Goal: Task Accomplishment & Management: Use online tool/utility

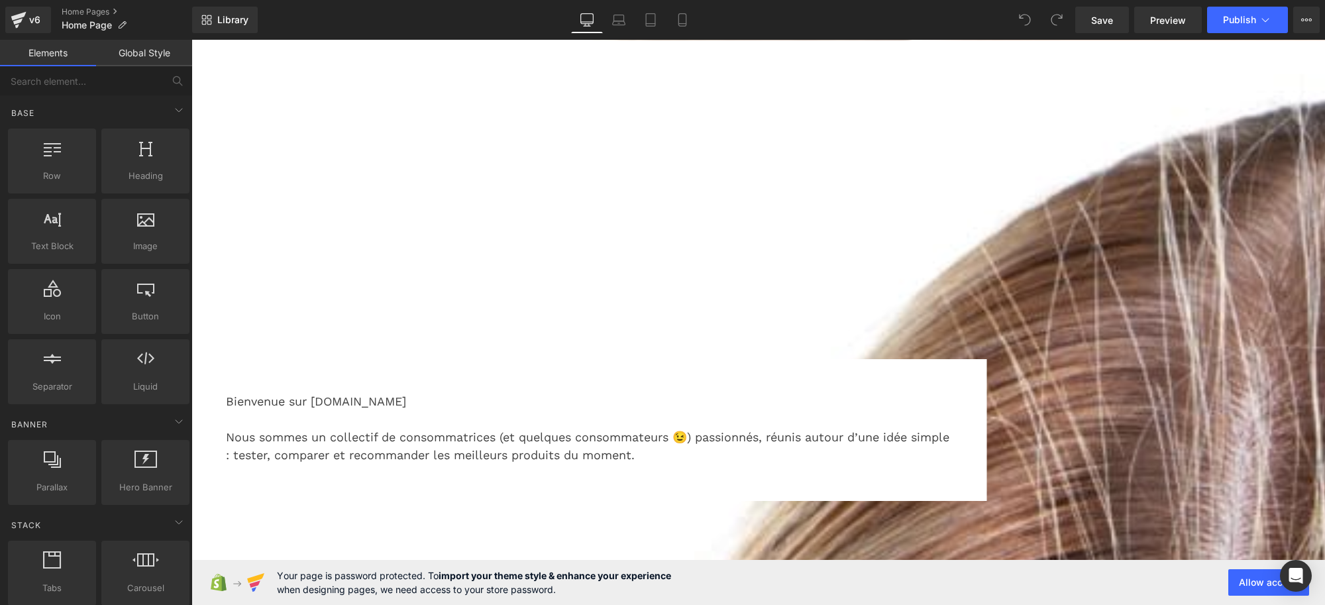
click at [142, 63] on link "Global Style" at bounding box center [144, 53] width 96 height 26
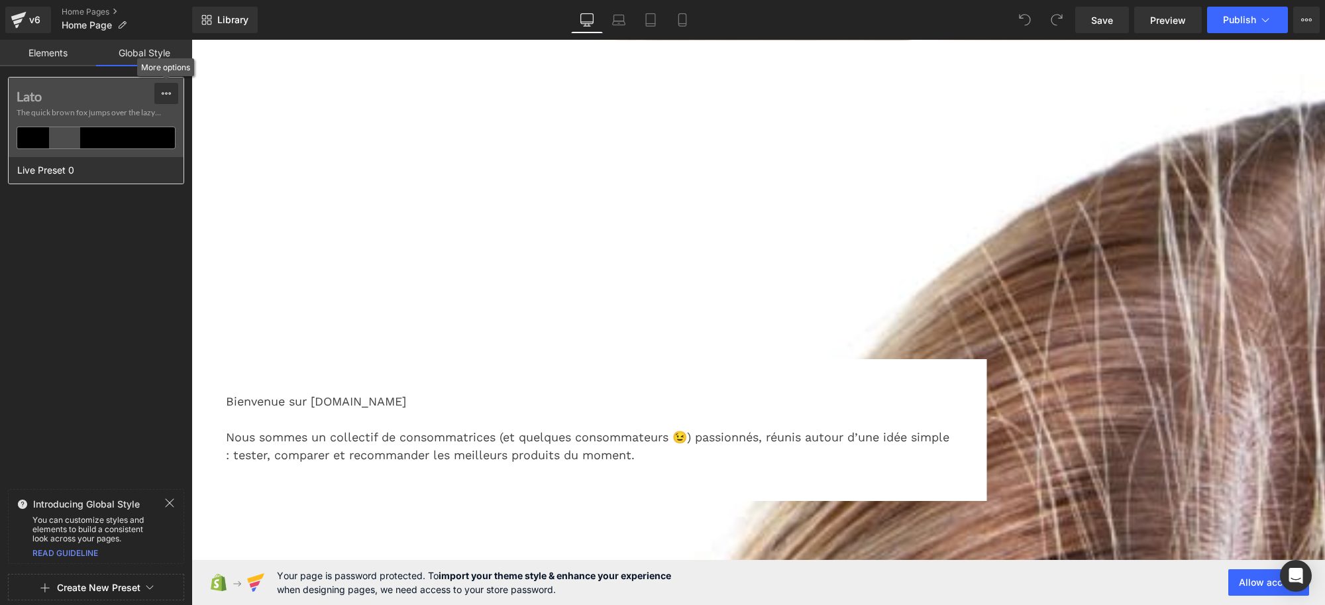
click at [166, 97] on icon at bounding box center [166, 93] width 11 height 11
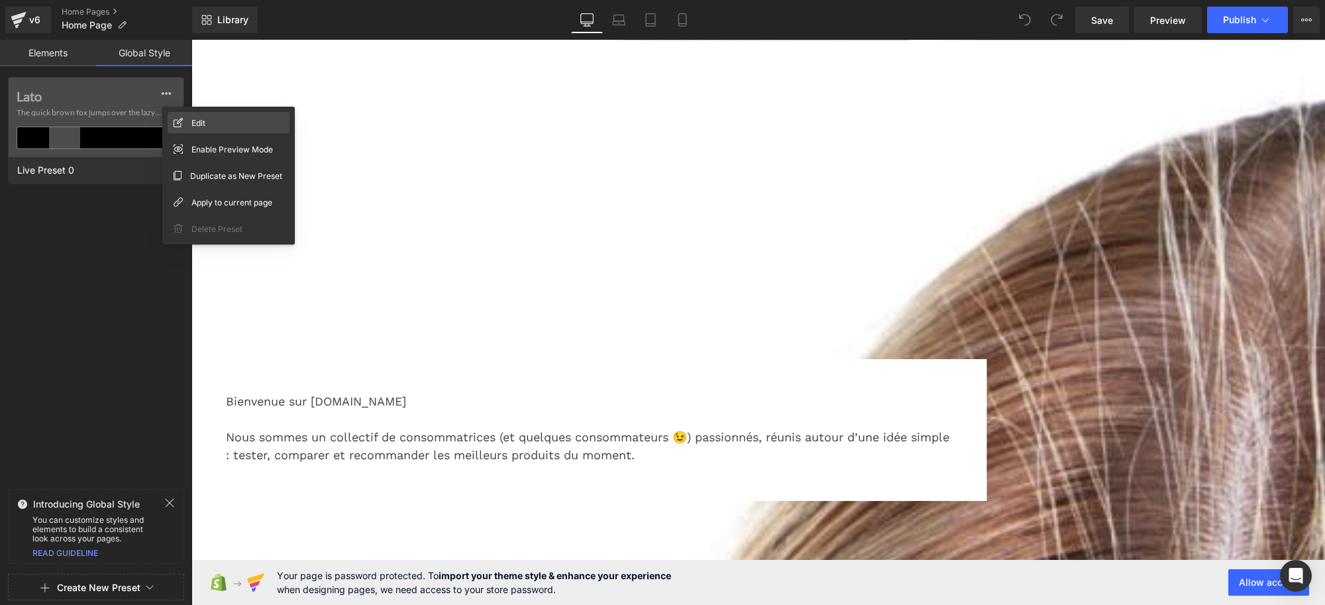
click at [217, 126] on div "Edit" at bounding box center [229, 122] width 122 height 21
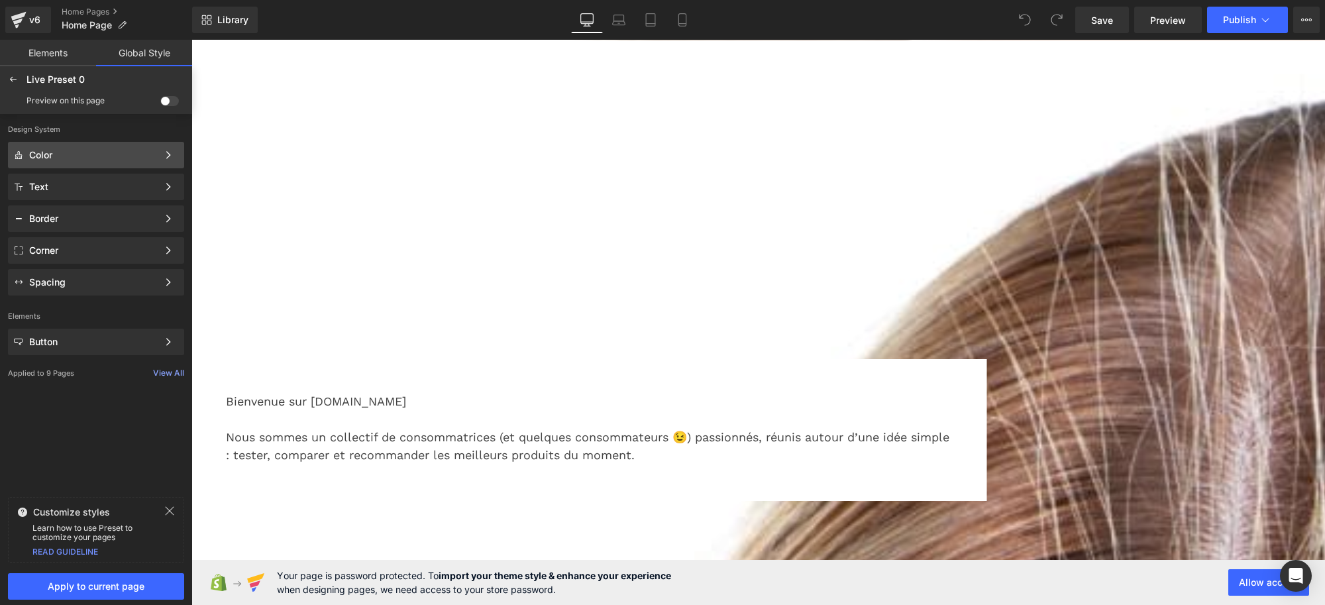
click at [148, 156] on div "Color" at bounding box center [93, 155] width 128 height 11
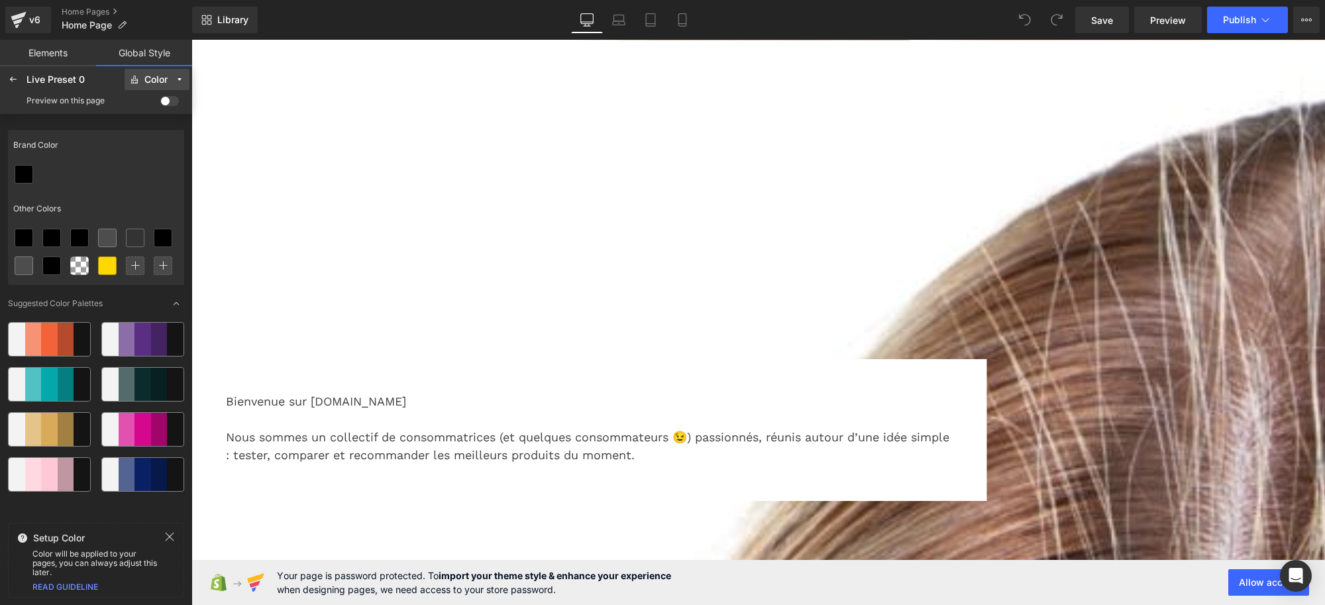
click at [154, 81] on div "Color" at bounding box center [155, 80] width 23 height 10
click at [154, 127] on label "Text" at bounding box center [147, 127] width 17 height 9
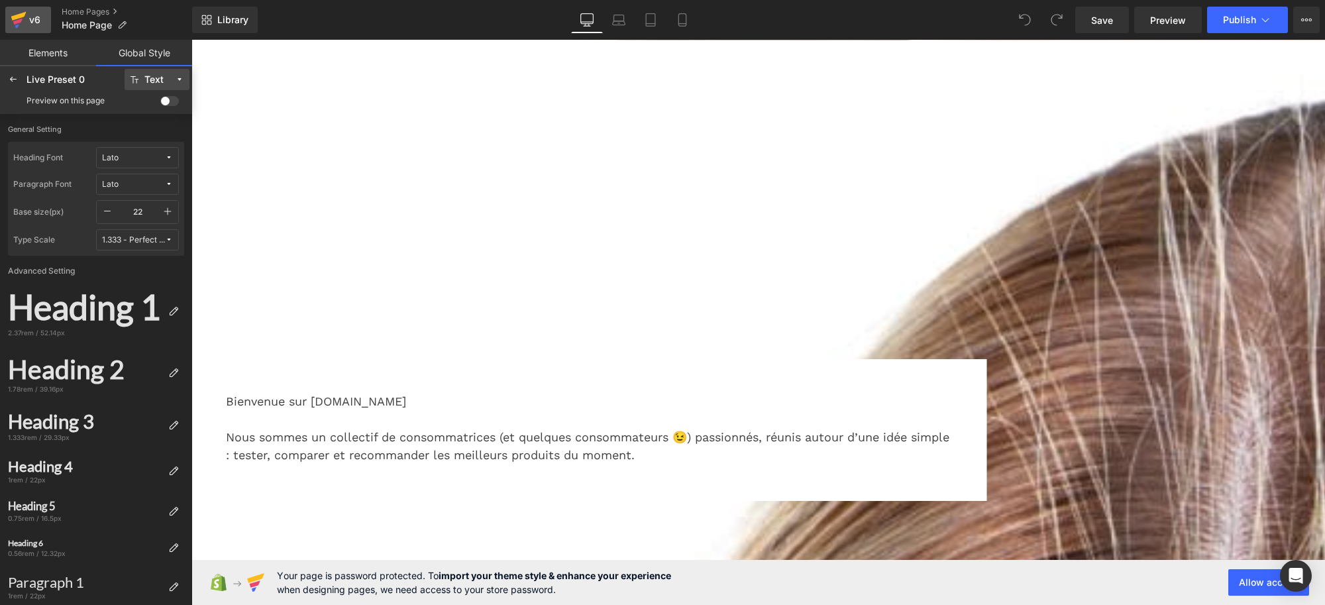
click at [30, 19] on div "v6" at bounding box center [34, 19] width 17 height 17
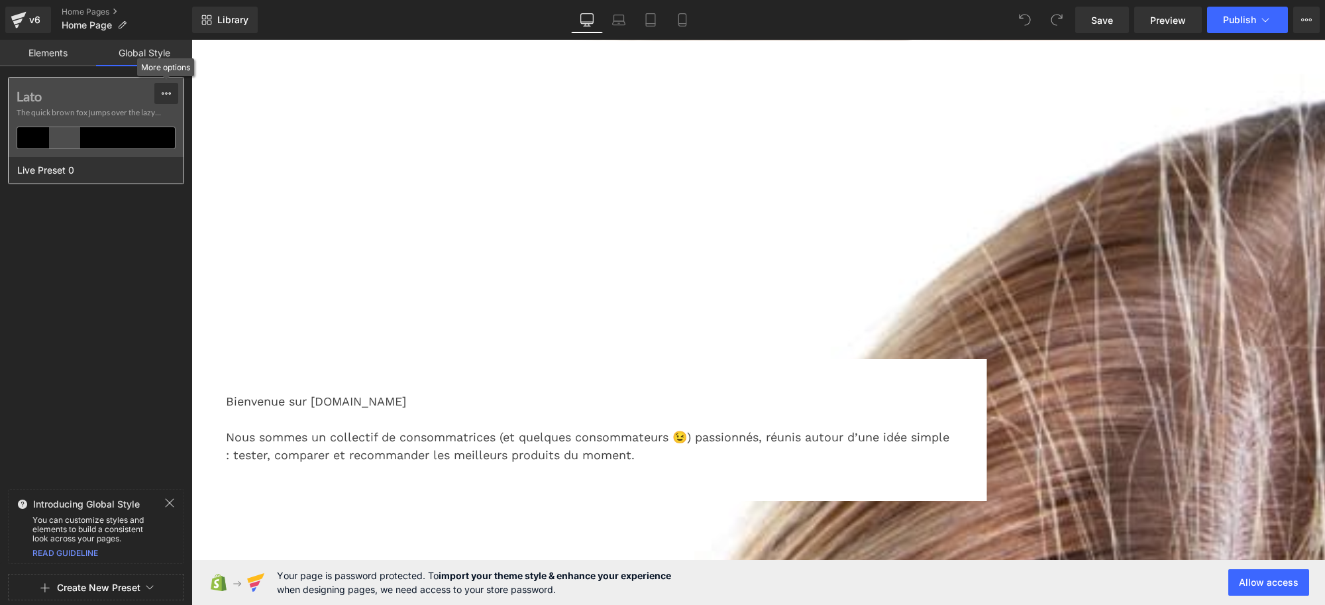
click at [164, 93] on icon at bounding box center [166, 93] width 11 height 11
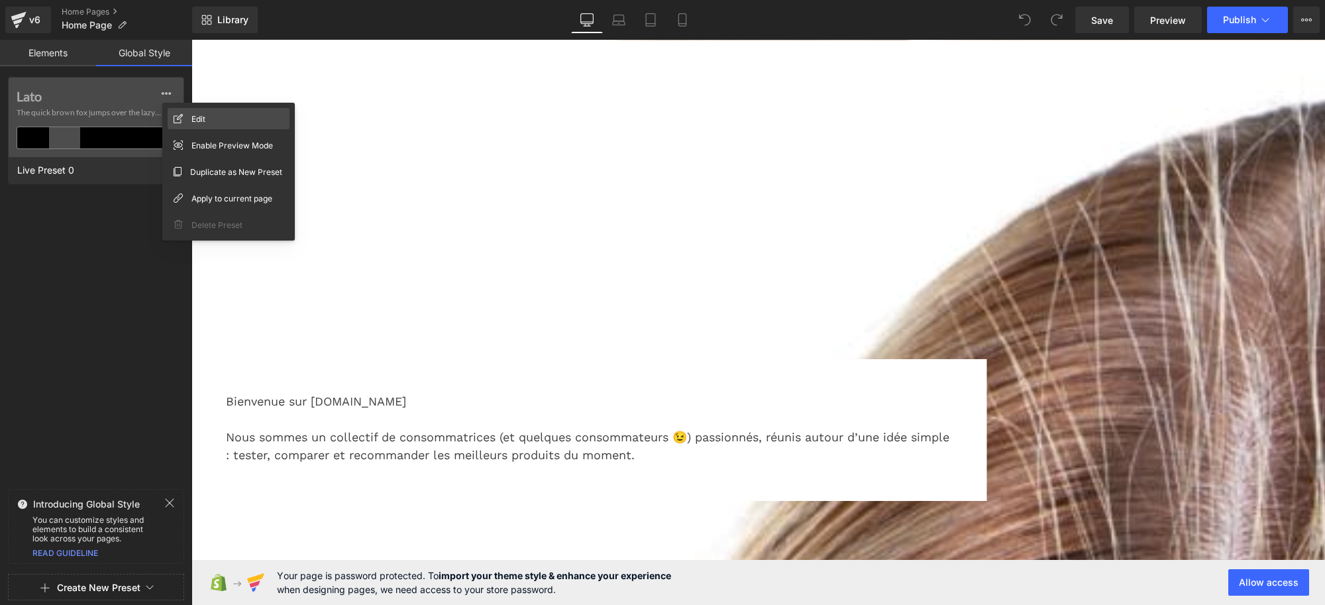
click at [187, 121] on div "Edit" at bounding box center [229, 118] width 122 height 21
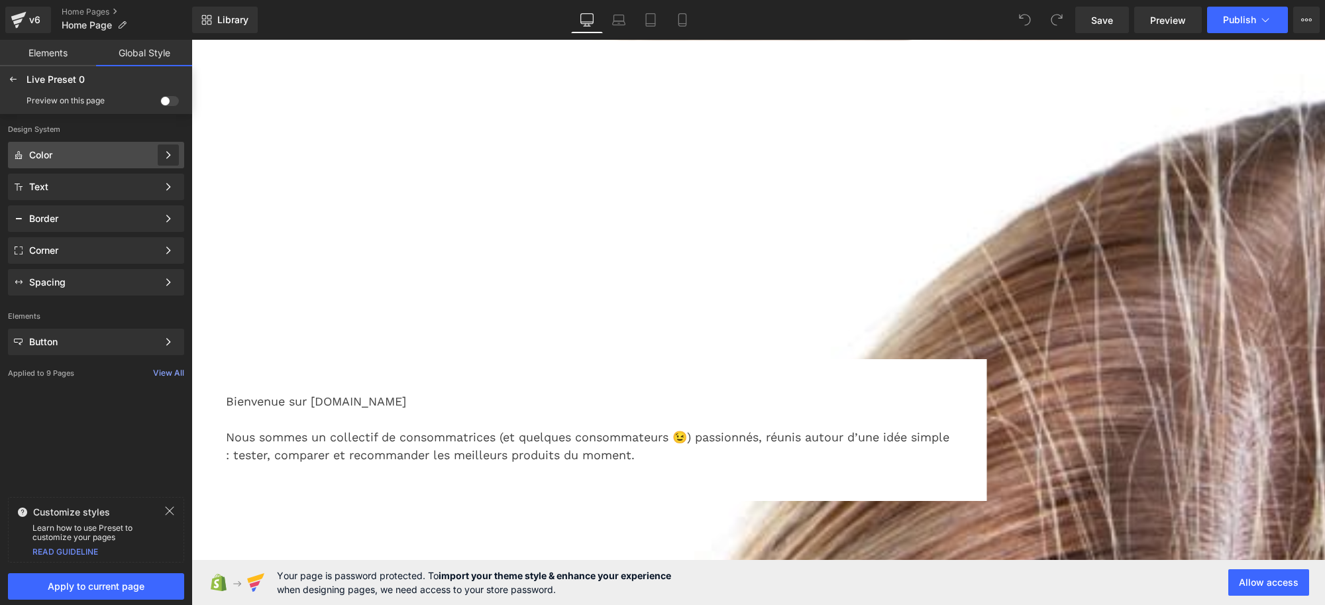
click at [171, 157] on icon at bounding box center [168, 154] width 9 height 9
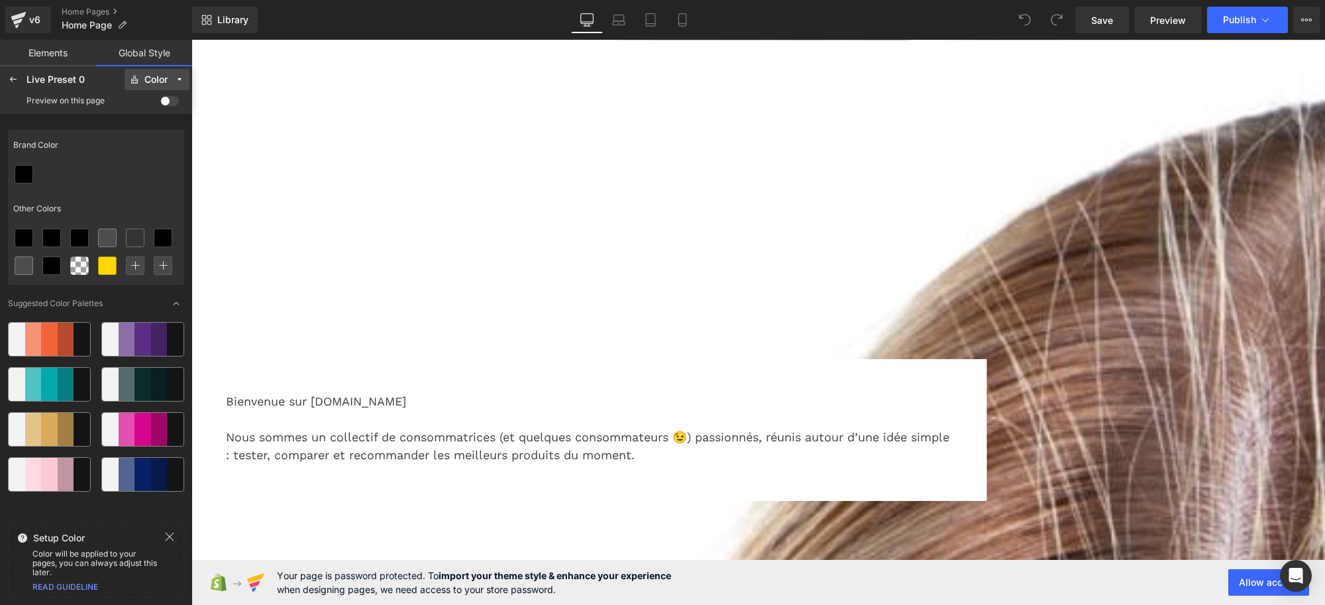
click at [152, 77] on div "Color" at bounding box center [155, 80] width 23 height 10
click at [152, 111] on div "Color" at bounding box center [151, 106] width 56 height 11
click at [160, 83] on div "Color" at bounding box center [155, 80] width 23 height 10
click at [148, 123] on label "Text" at bounding box center [147, 127] width 17 height 9
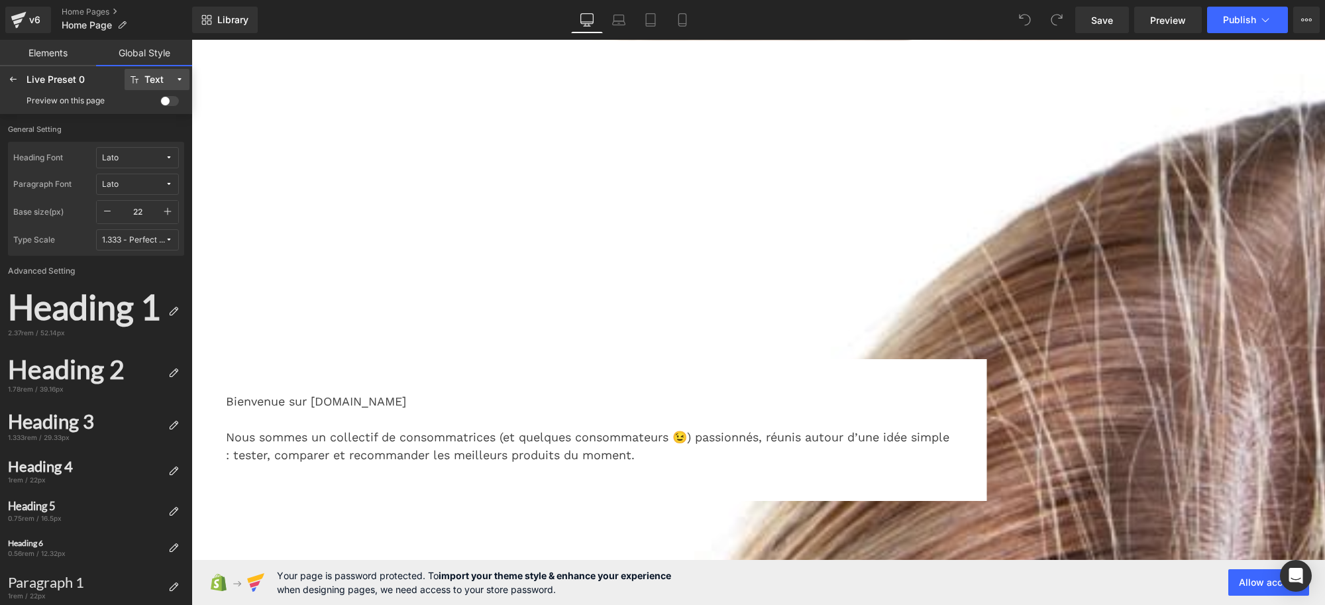
click at [160, 84] on button "Text" at bounding box center [157, 79] width 65 height 21
click at [150, 124] on label "Text" at bounding box center [147, 127] width 17 height 9
click at [156, 77] on div "Text" at bounding box center [153, 80] width 19 height 10
click at [148, 150] on label "Border" at bounding box center [152, 148] width 26 height 9
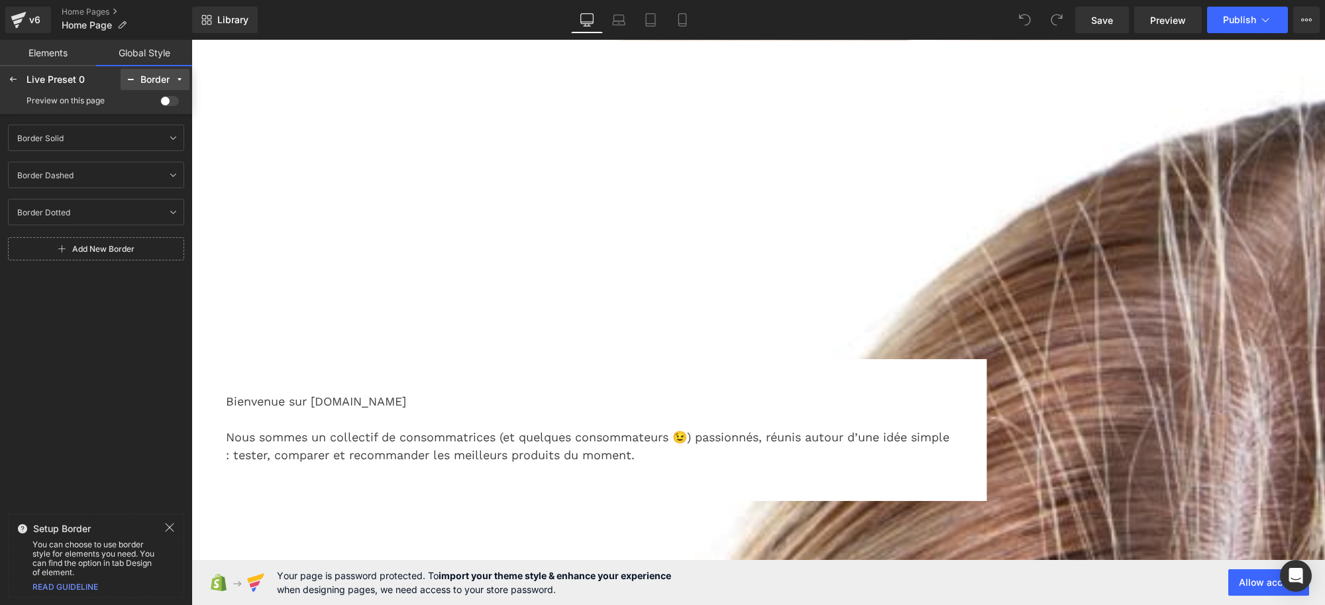
click at [150, 81] on div "Border" at bounding box center [154, 80] width 29 height 10
click at [146, 169] on label "Corner" at bounding box center [152, 169] width 26 height 9
click at [174, 137] on icon at bounding box center [173, 137] width 11 height 11
click at [160, 77] on div "Corner" at bounding box center [154, 80] width 29 height 10
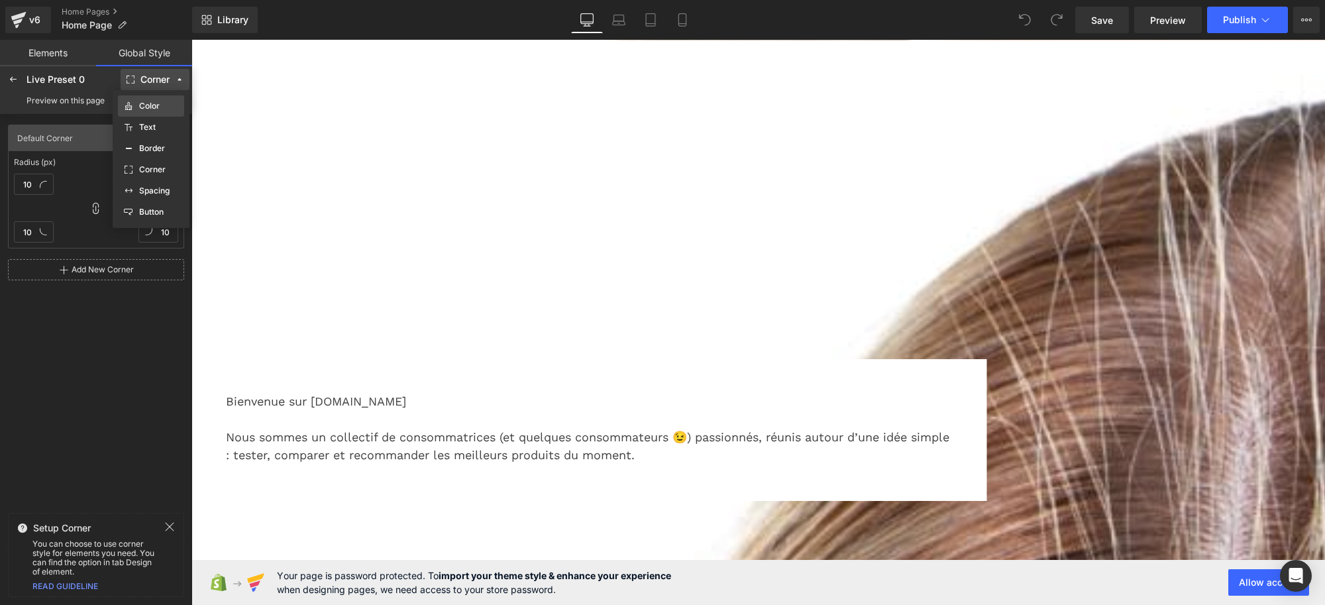
click at [150, 109] on label "Color" at bounding box center [149, 105] width 21 height 9
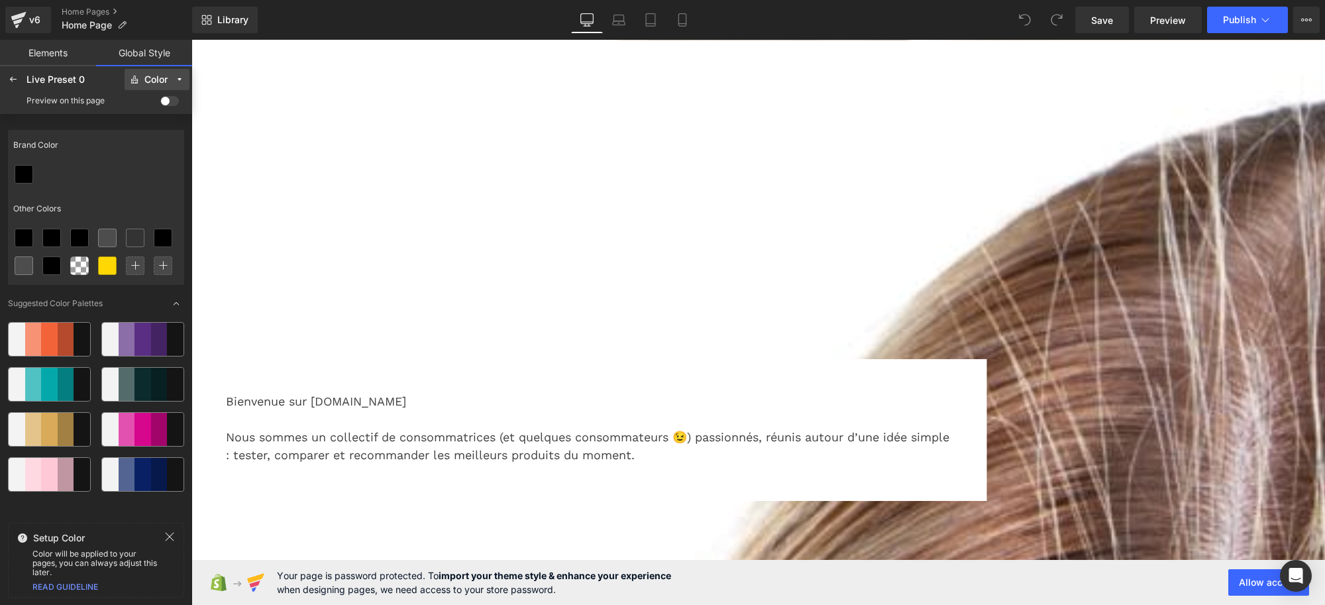
click at [164, 79] on div "Color" at bounding box center [155, 80] width 23 height 10
click at [86, 164] on div at bounding box center [96, 174] width 176 height 28
click at [153, 72] on button "Color" at bounding box center [157, 79] width 65 height 21
click at [146, 126] on label "Text" at bounding box center [147, 127] width 17 height 9
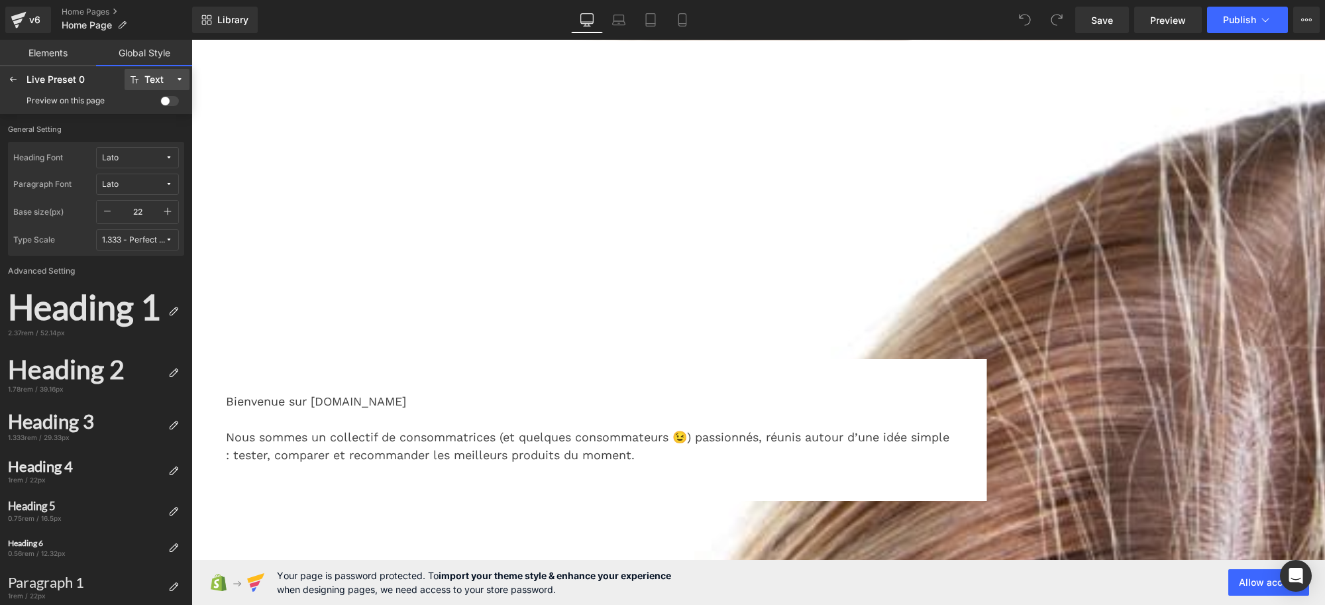
click at [160, 77] on div "Text" at bounding box center [153, 80] width 19 height 10
click at [148, 143] on div "Border" at bounding box center [151, 148] width 56 height 11
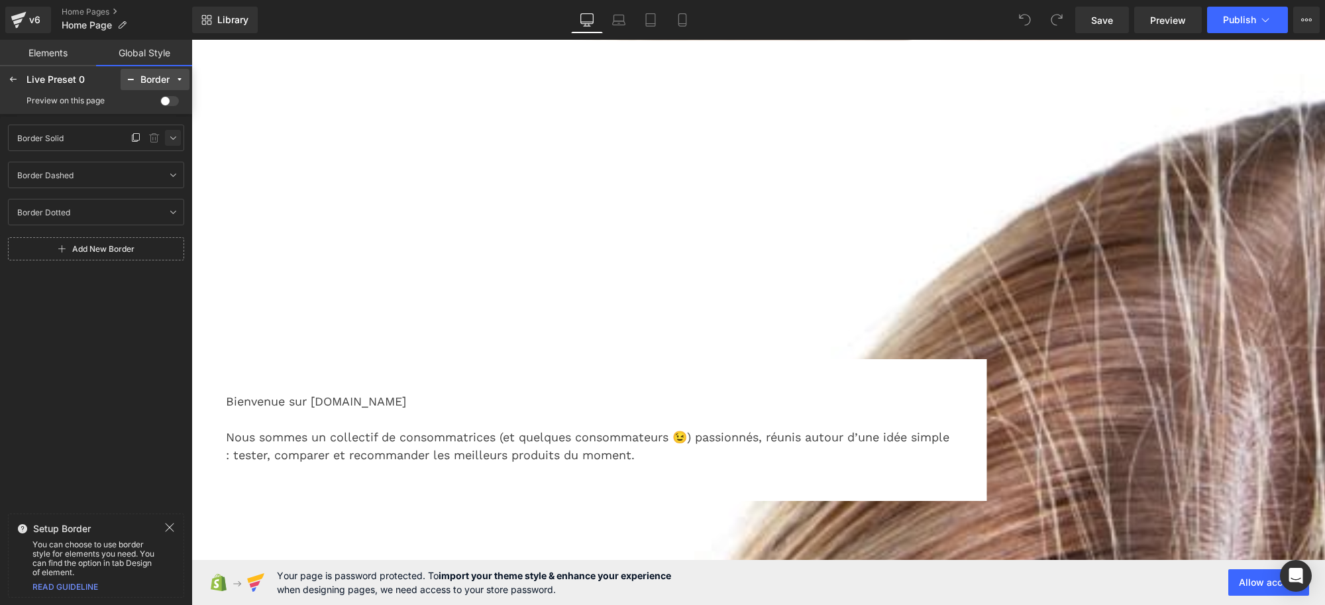
click at [172, 139] on icon at bounding box center [173, 137] width 11 height 11
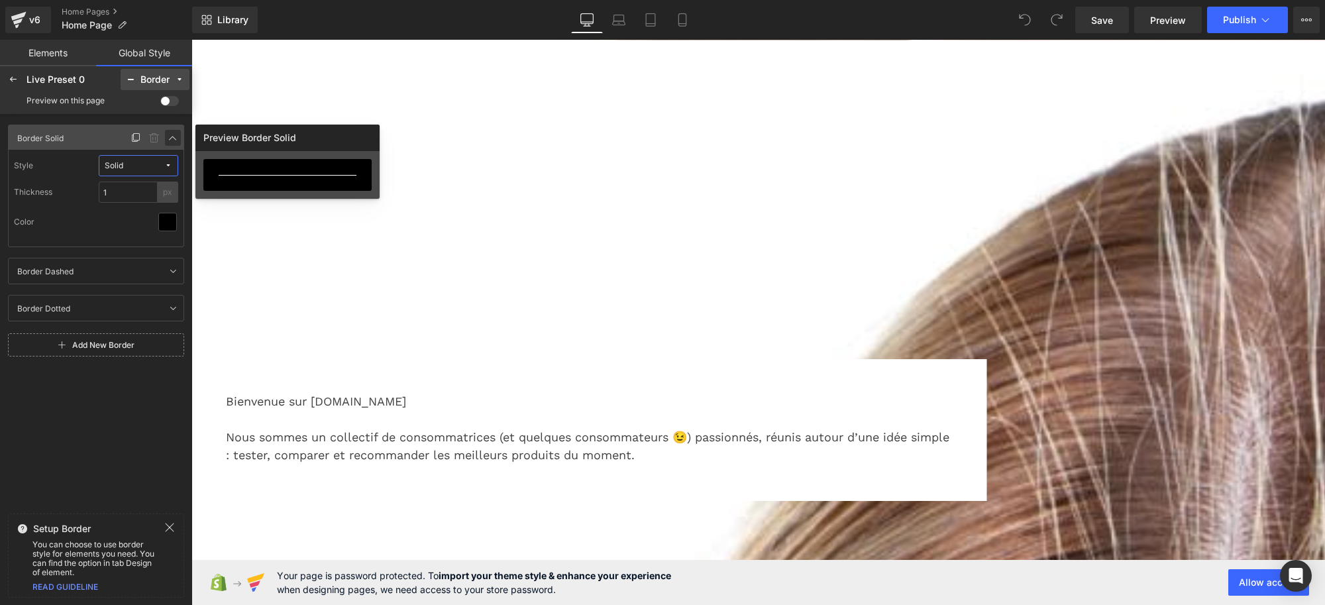
click at [172, 136] on icon at bounding box center [173, 137] width 11 height 11
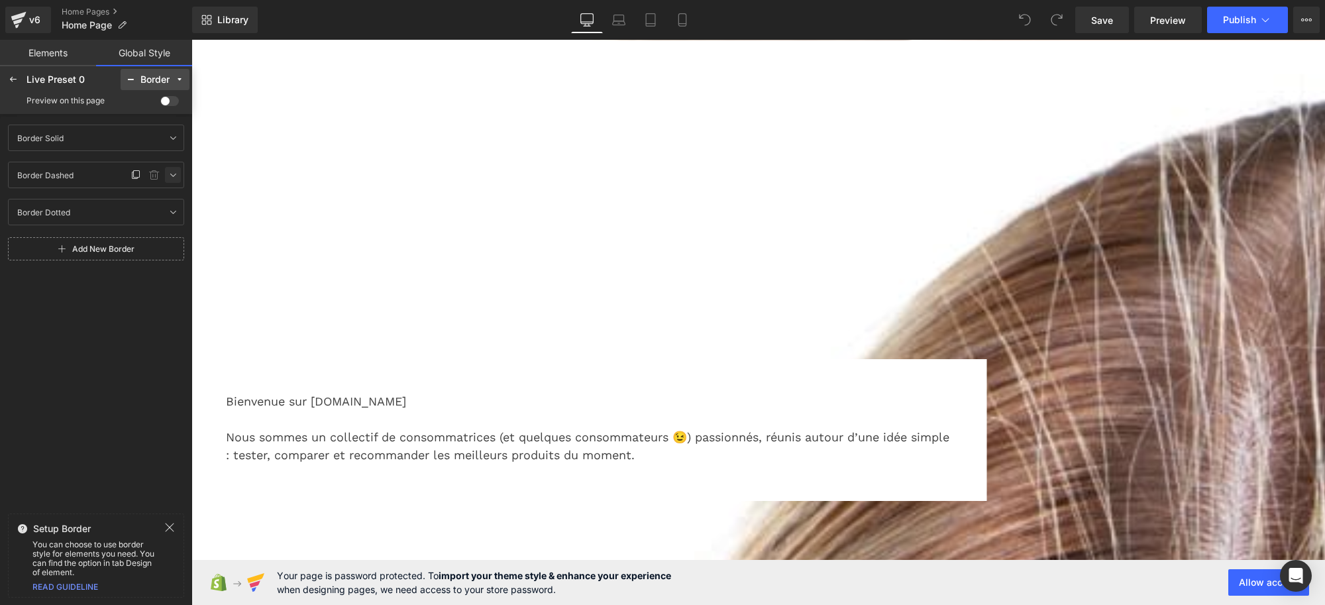
click at [169, 176] on icon at bounding box center [173, 175] width 11 height 11
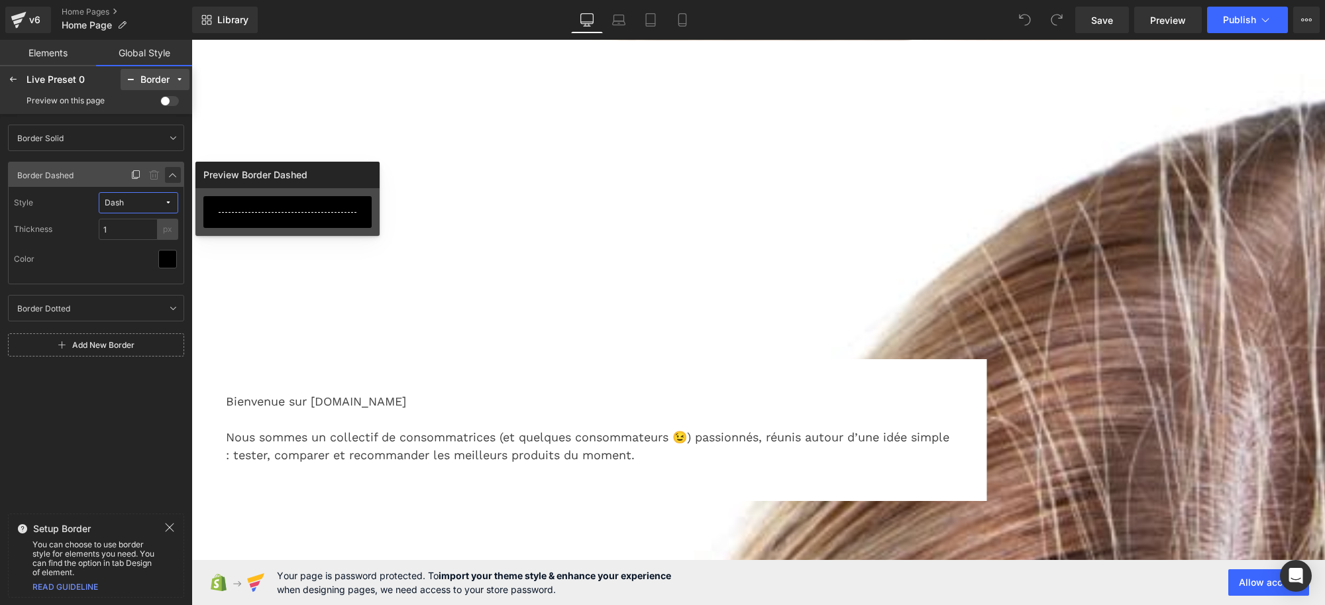
click at [174, 176] on icon at bounding box center [173, 175] width 11 height 11
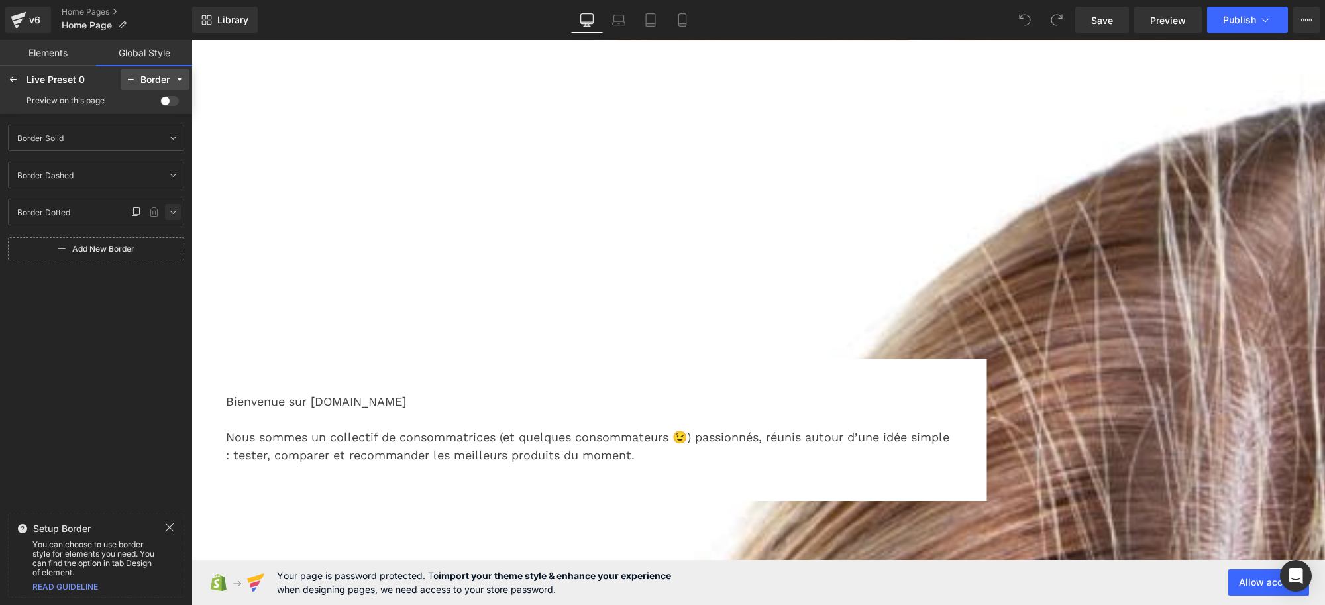
click at [172, 209] on icon at bounding box center [173, 212] width 11 height 11
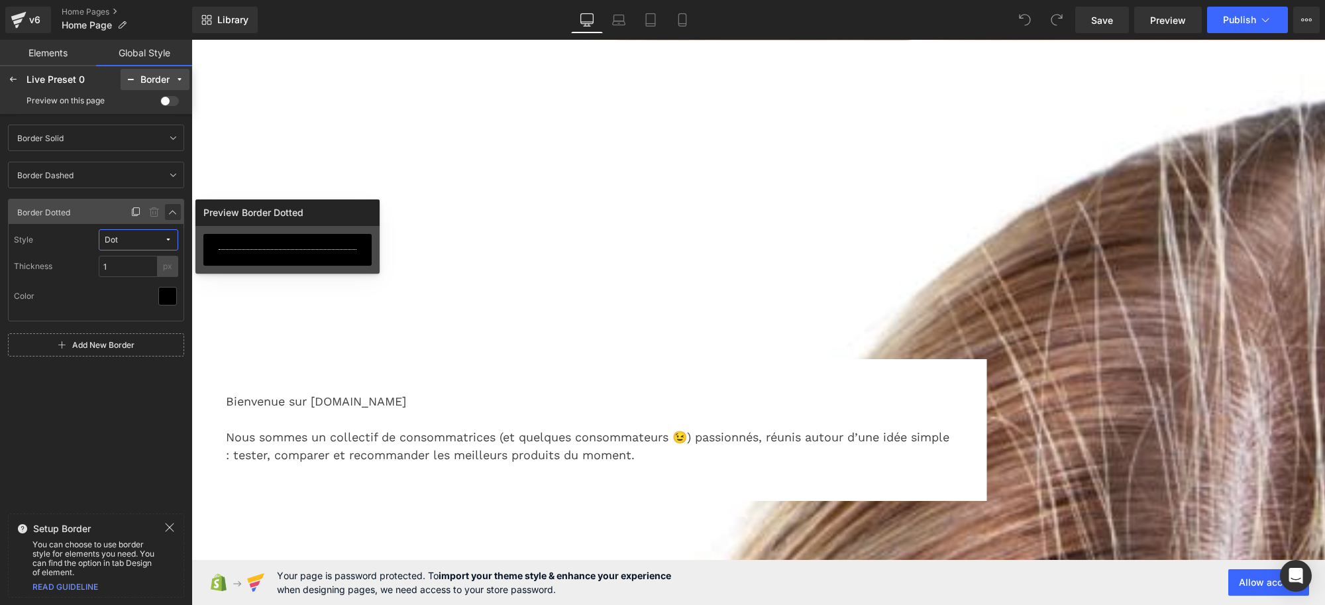
click at [174, 209] on icon at bounding box center [173, 212] width 11 height 11
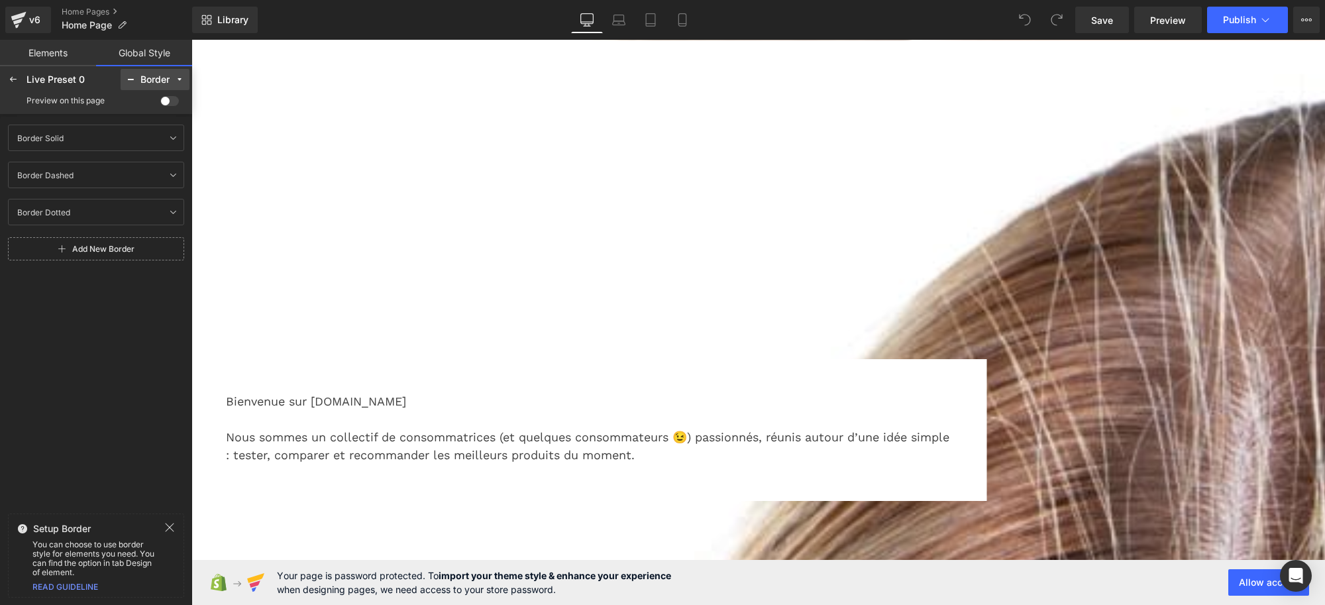
click at [162, 75] on div "Border" at bounding box center [154, 80] width 29 height 10
click at [146, 166] on label "Corner" at bounding box center [152, 169] width 26 height 9
click at [174, 139] on icon at bounding box center [173, 137] width 11 height 11
click at [164, 78] on div "Corner" at bounding box center [154, 80] width 29 height 10
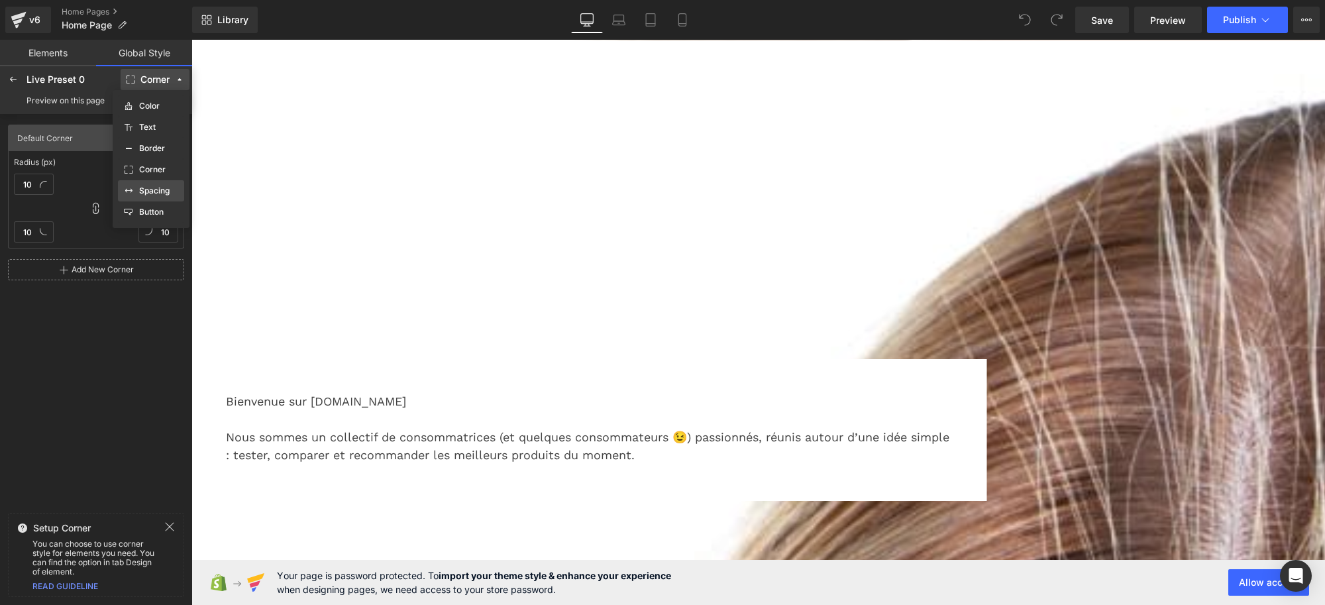
click at [152, 192] on label "Spacing" at bounding box center [154, 190] width 30 height 9
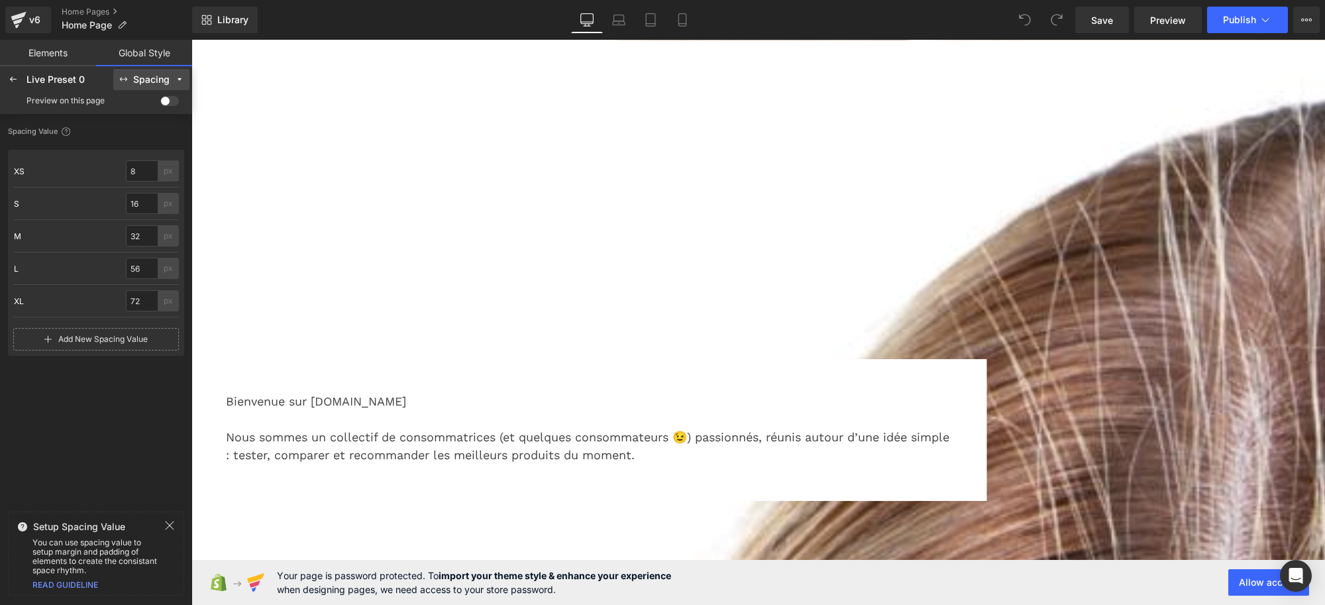
click at [150, 81] on div "Spacing" at bounding box center [151, 80] width 36 height 10
click at [157, 209] on label "Button" at bounding box center [151, 211] width 25 height 9
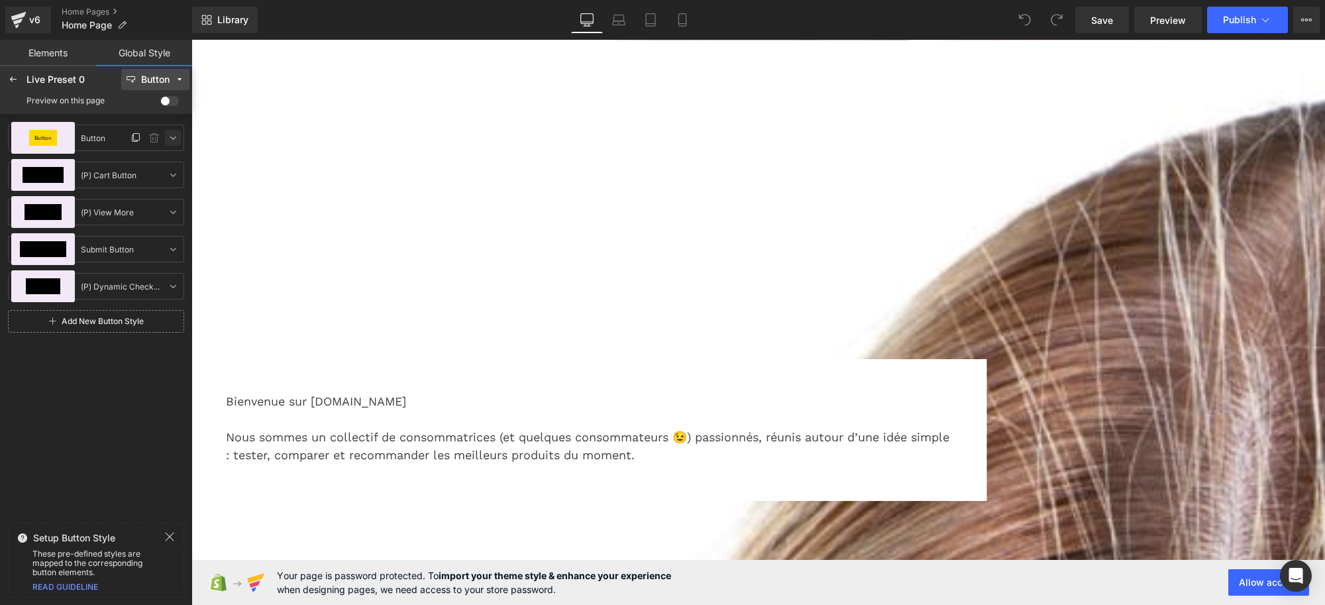
click at [169, 137] on icon at bounding box center [173, 137] width 11 height 11
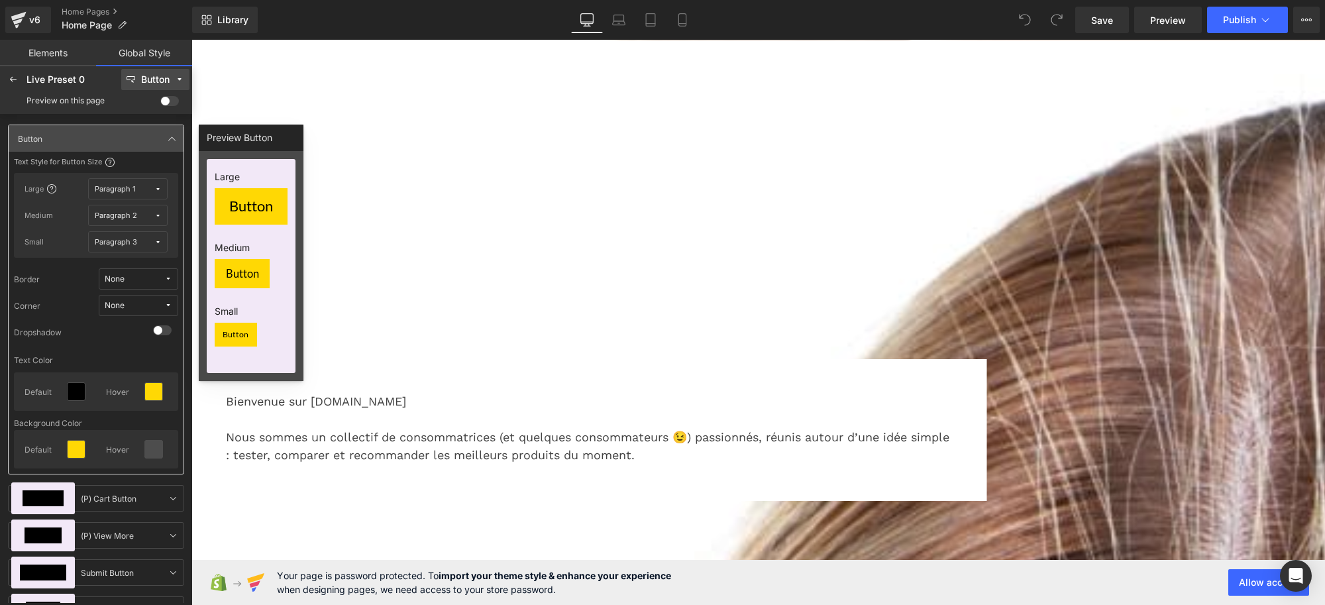
click at [159, 81] on div "Button" at bounding box center [155, 80] width 28 height 10
click at [171, 139] on icon at bounding box center [172, 138] width 11 height 11
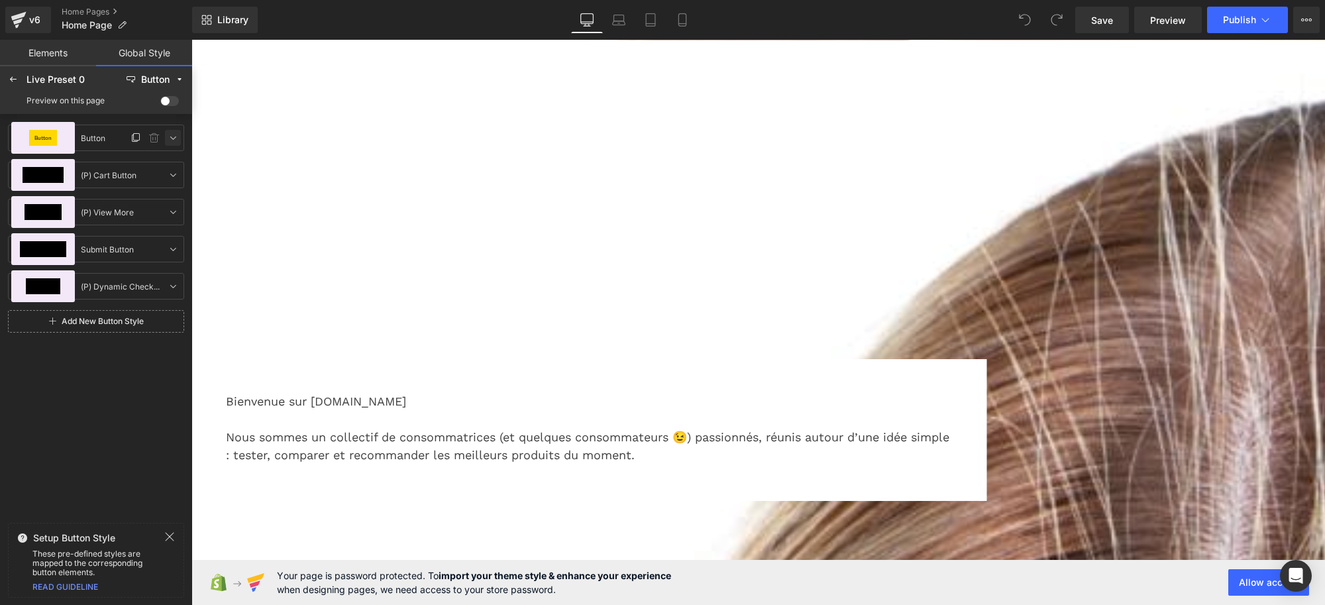
click at [173, 136] on icon at bounding box center [173, 137] width 11 height 11
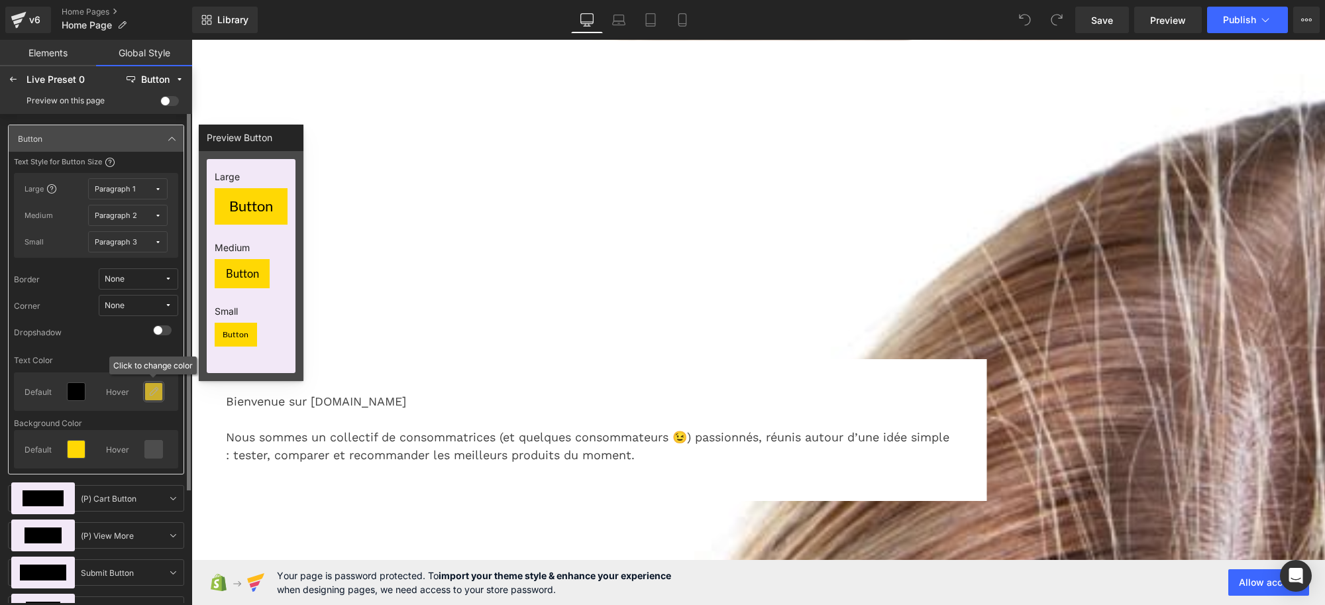
click at [150, 394] on icon at bounding box center [153, 391] width 11 height 11
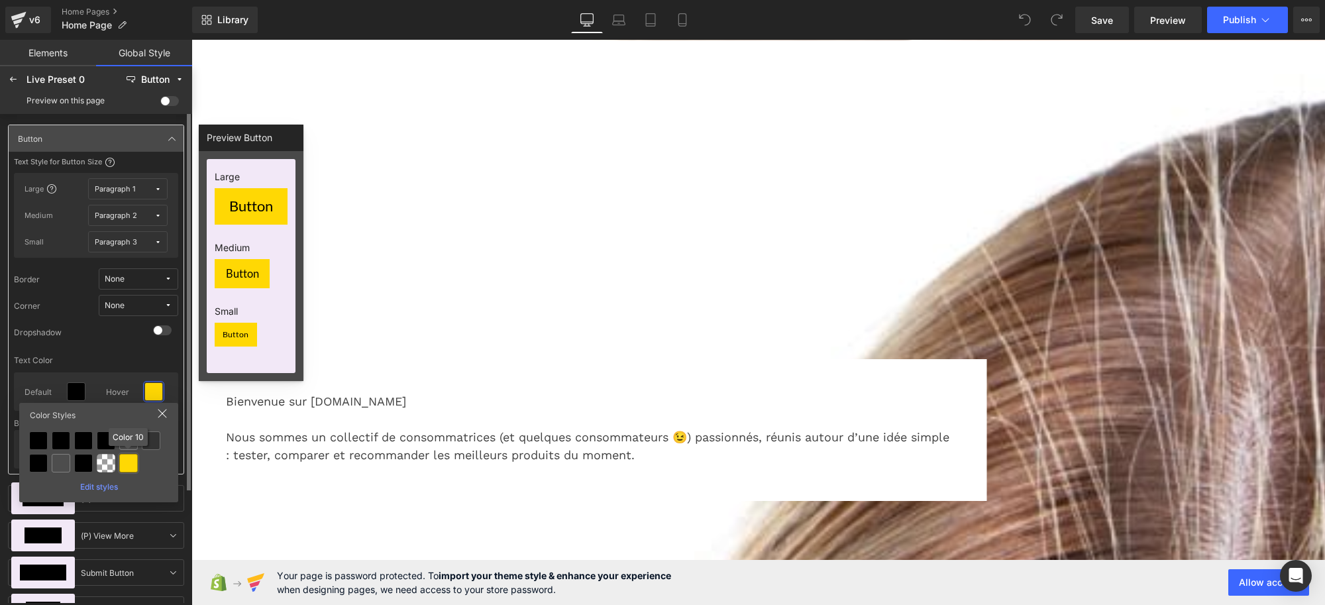
click at [126, 462] on div at bounding box center [128, 463] width 19 height 19
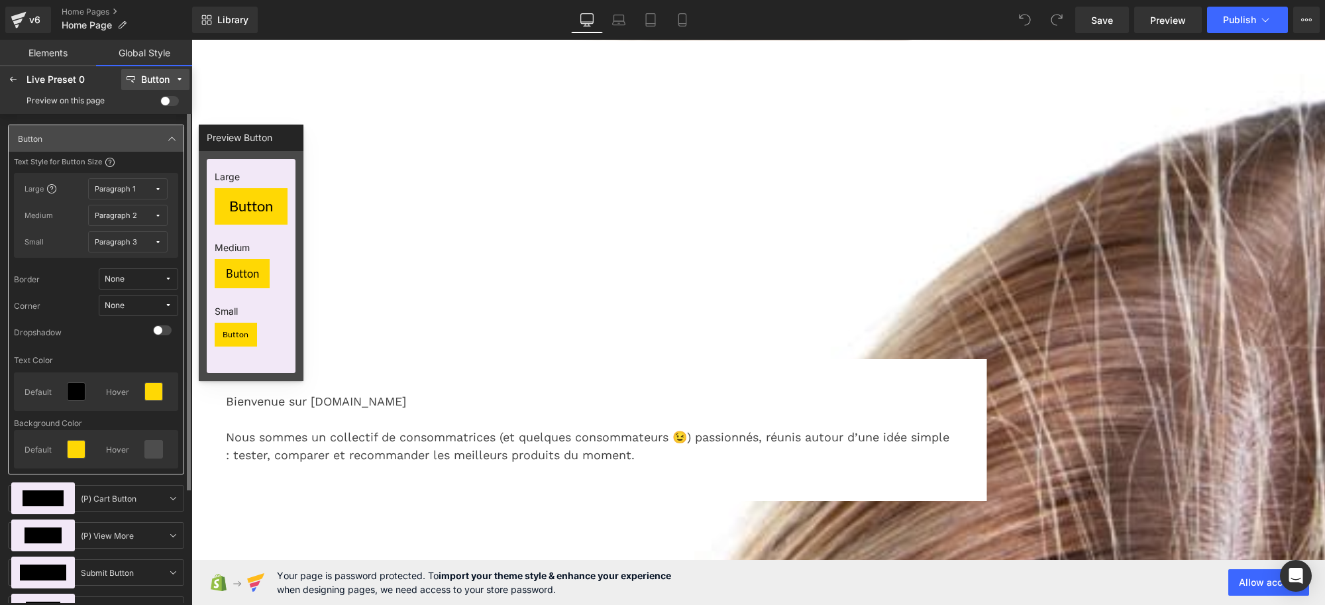
click at [143, 75] on div "Button" at bounding box center [155, 80] width 28 height 10
click at [150, 117] on div "Color" at bounding box center [151, 127] width 66 height 21
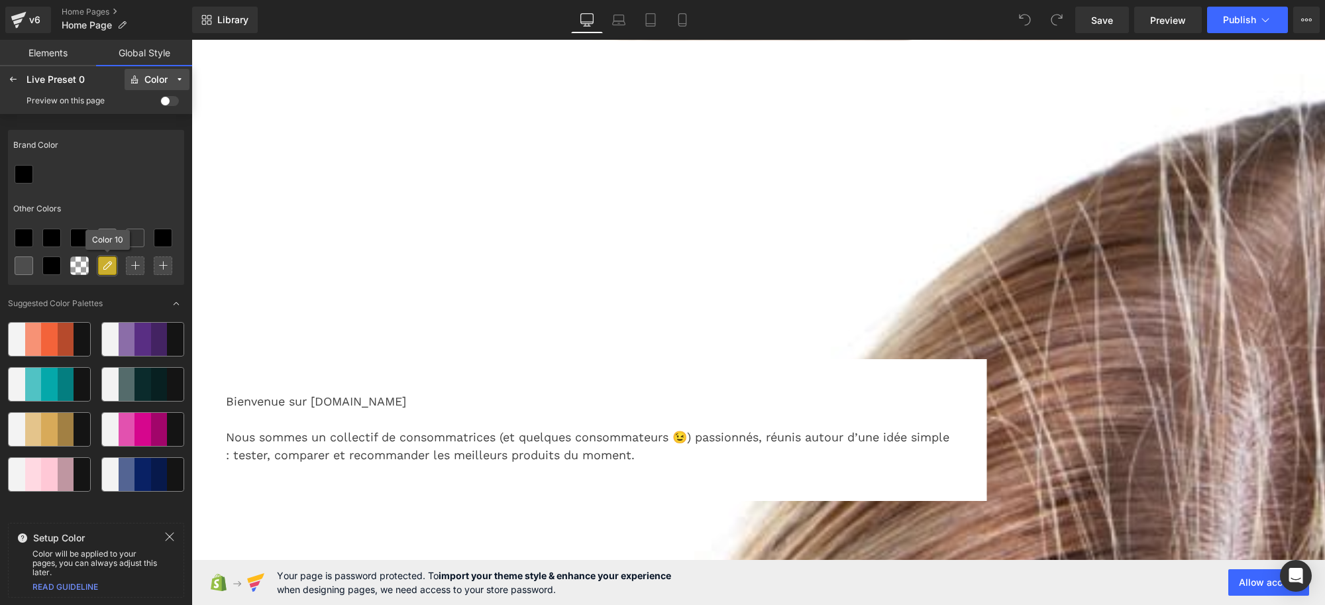
click at [107, 265] on icon at bounding box center [107, 265] width 11 height 11
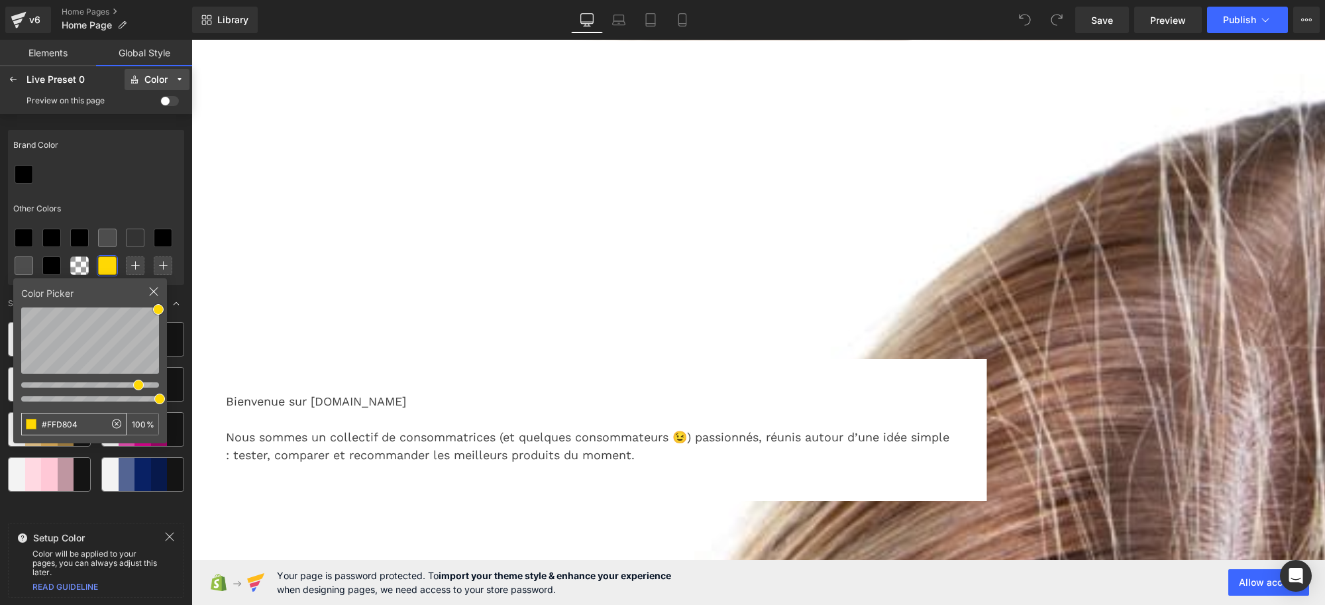
click at [81, 427] on input "#FFD804" at bounding box center [63, 423] width 83 height 21
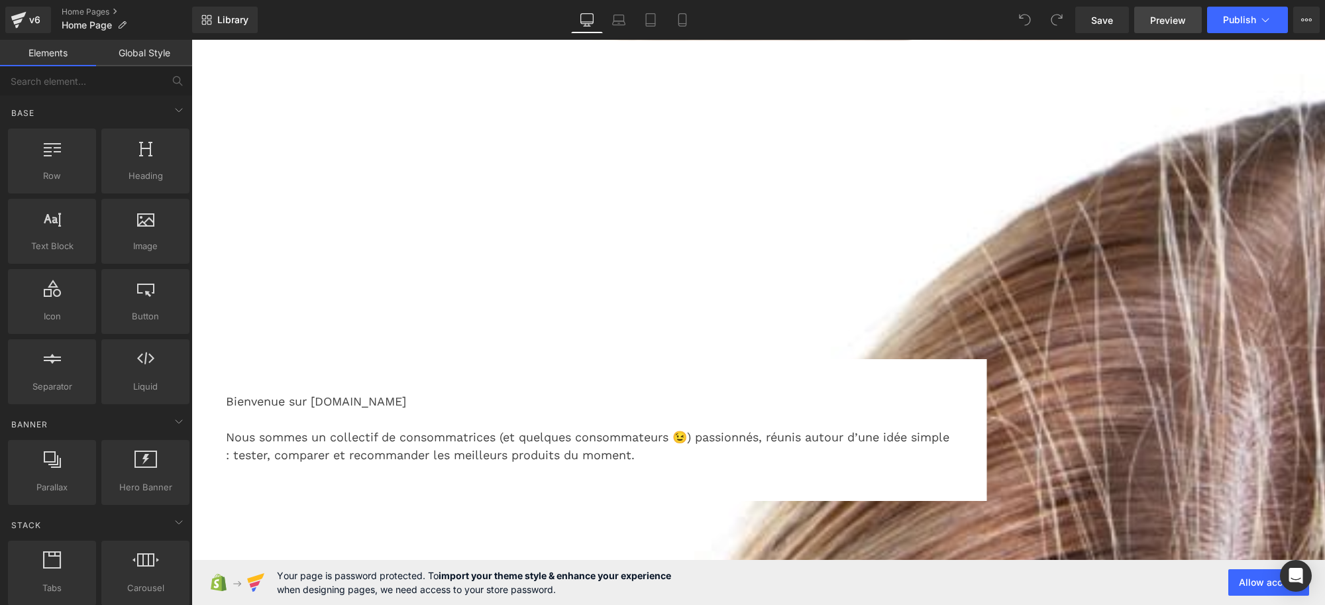
click at [1163, 21] on span "Preview" at bounding box center [1168, 20] width 36 height 14
click at [1164, 25] on span "Preview" at bounding box center [1168, 20] width 36 height 14
click at [1172, 21] on span "Preview" at bounding box center [1168, 20] width 36 height 14
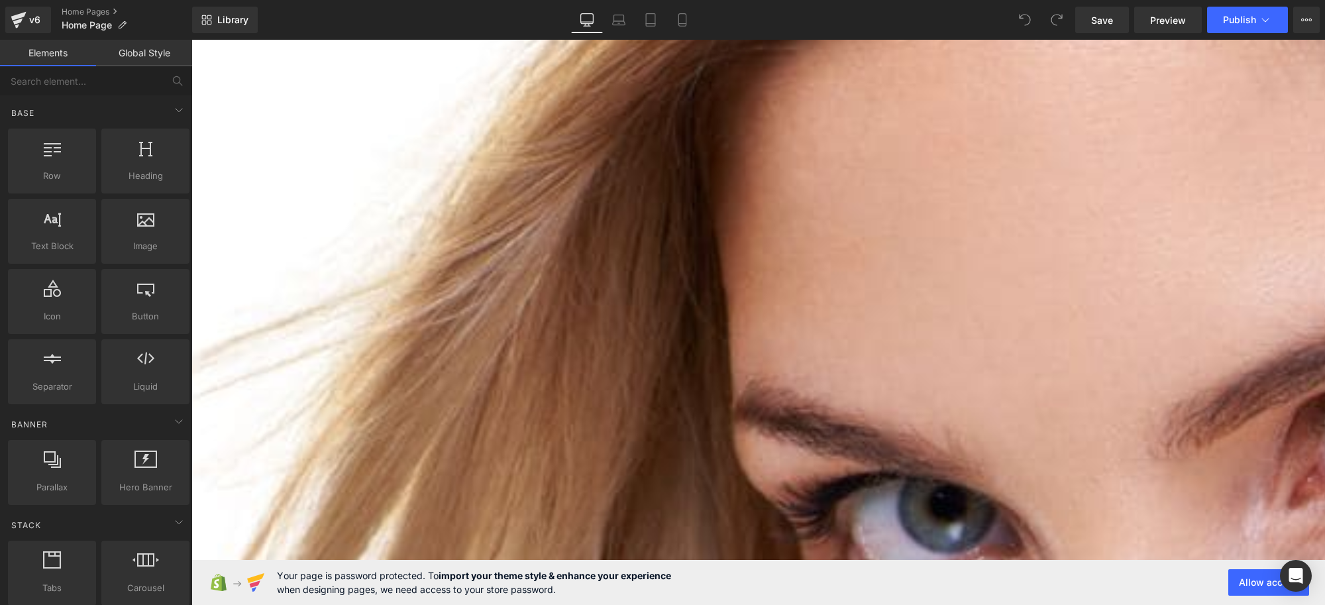
scroll to position [1087, 0]
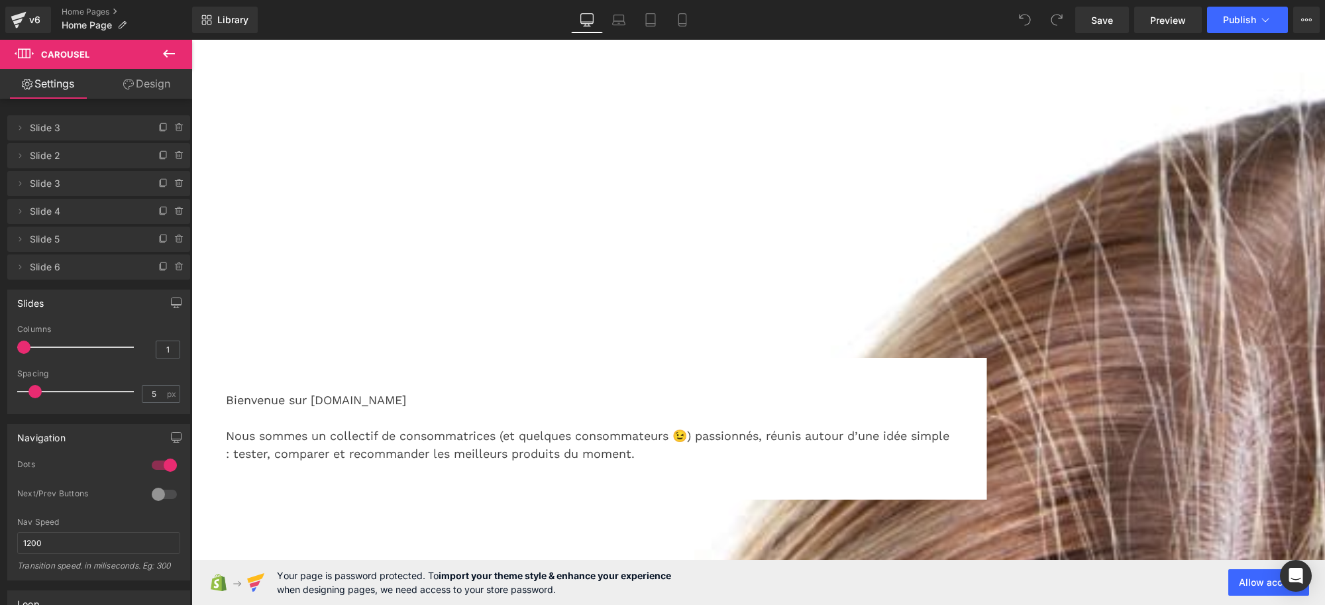
scroll to position [0, 0]
click at [1158, 19] on span "Preview" at bounding box center [1168, 20] width 36 height 14
click at [1305, 18] on icon at bounding box center [1306, 20] width 11 height 11
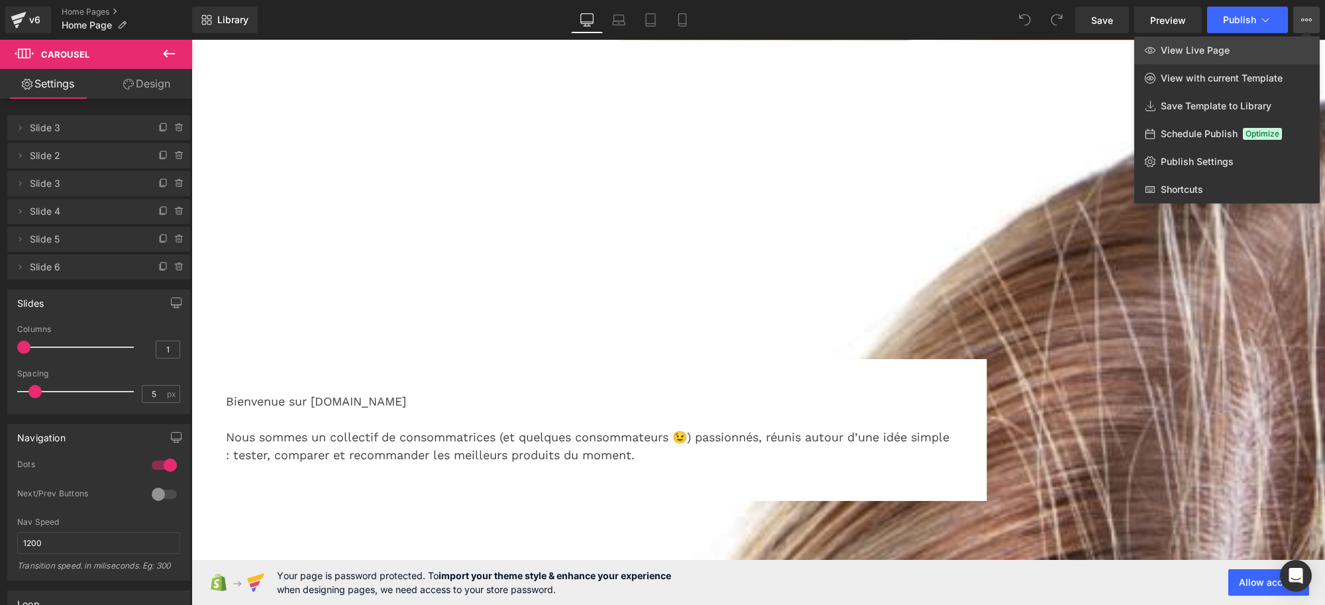
click at [1200, 48] on span "View Live Page" at bounding box center [1194, 50] width 69 height 12
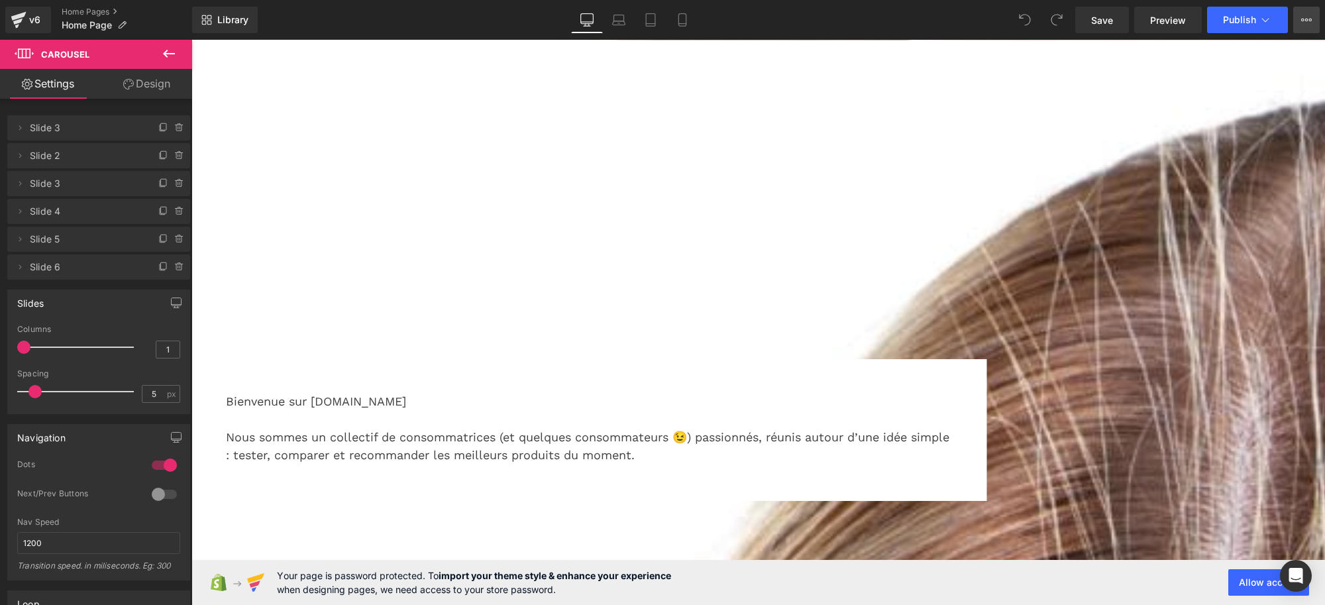
click at [1295, 22] on button "View Live Page View with current Template Save Template to Library Schedule Pub…" at bounding box center [1306, 20] width 26 height 26
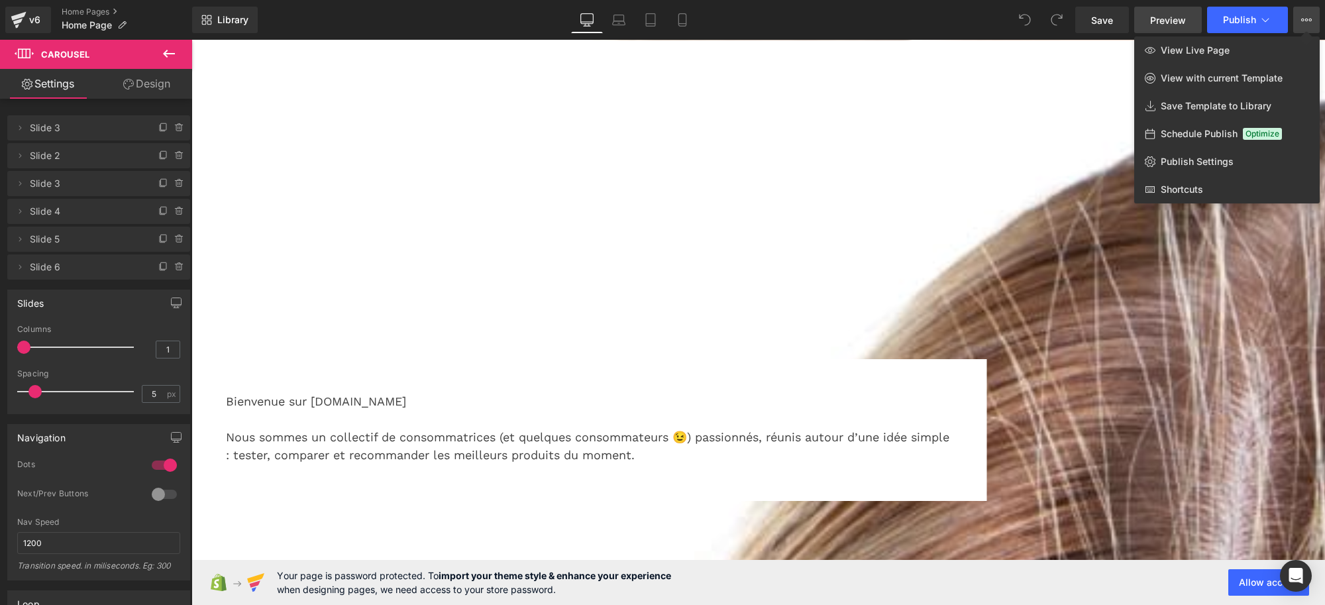
click at [1161, 13] on span "Preview" at bounding box center [1168, 20] width 36 height 14
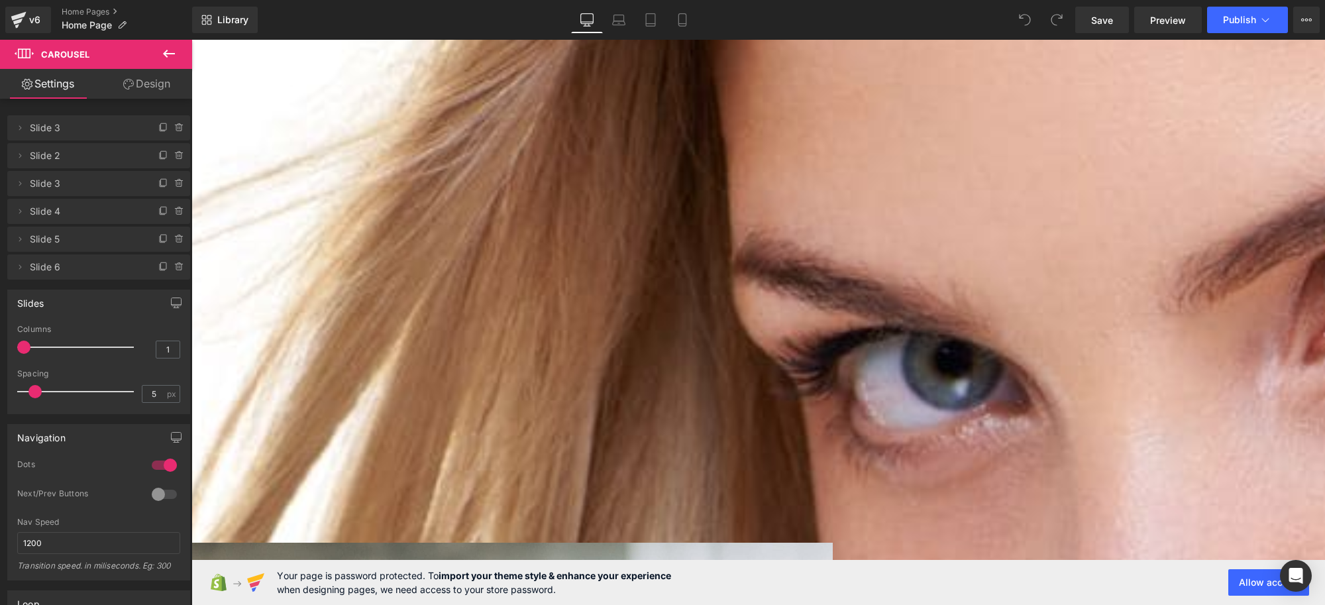
scroll to position [993, 0]
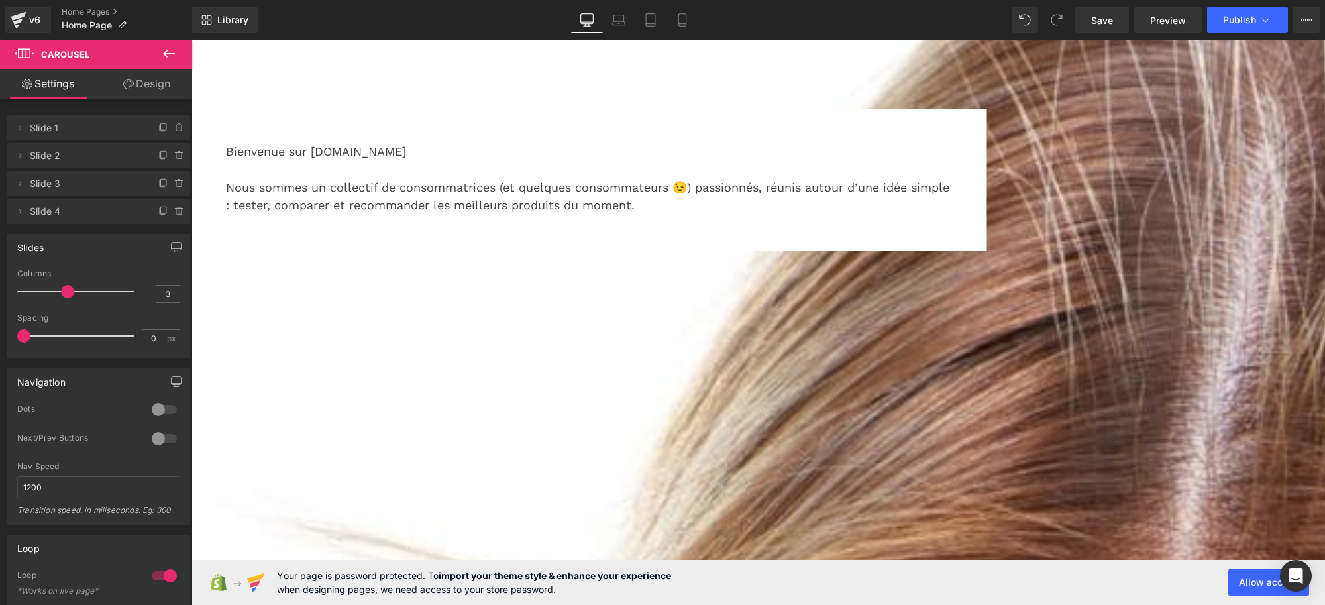
scroll to position [0, 0]
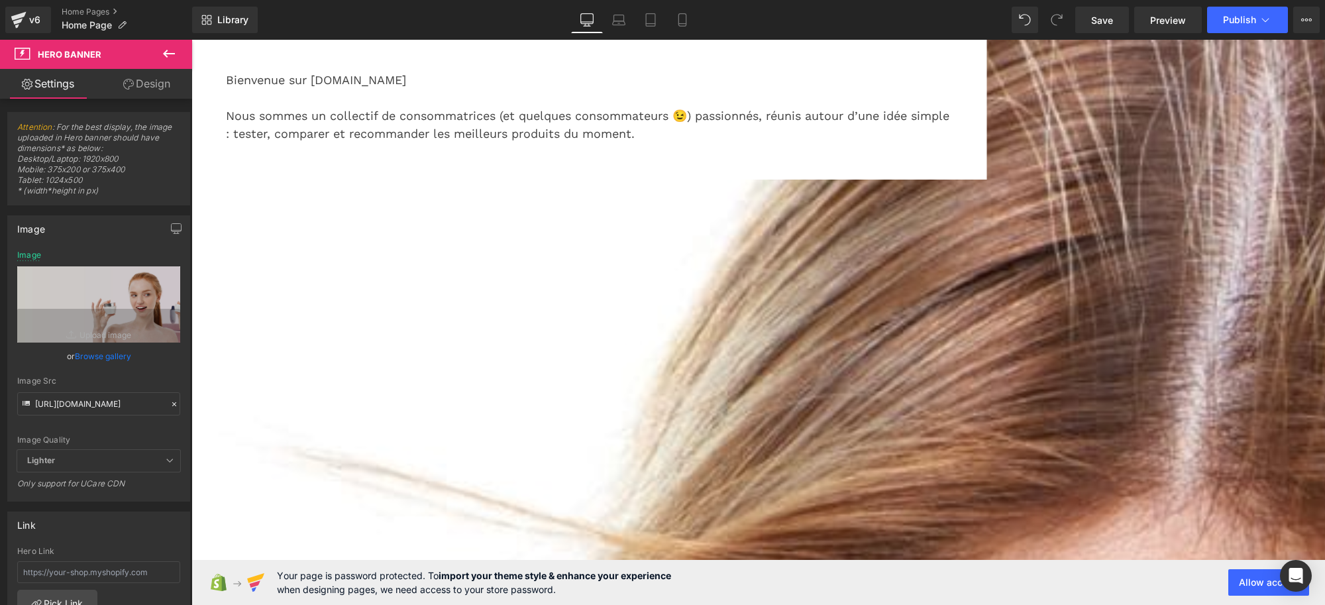
scroll to position [415, 0]
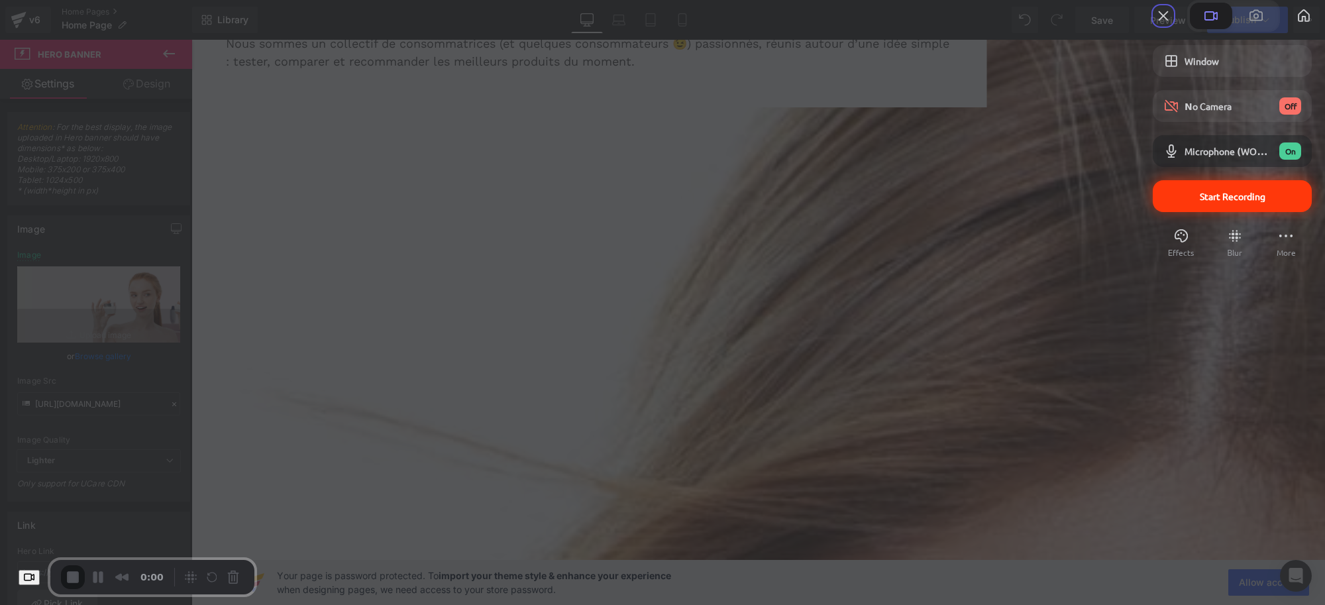
click at [1199, 202] on span "Start Recording" at bounding box center [1232, 196] width 66 height 12
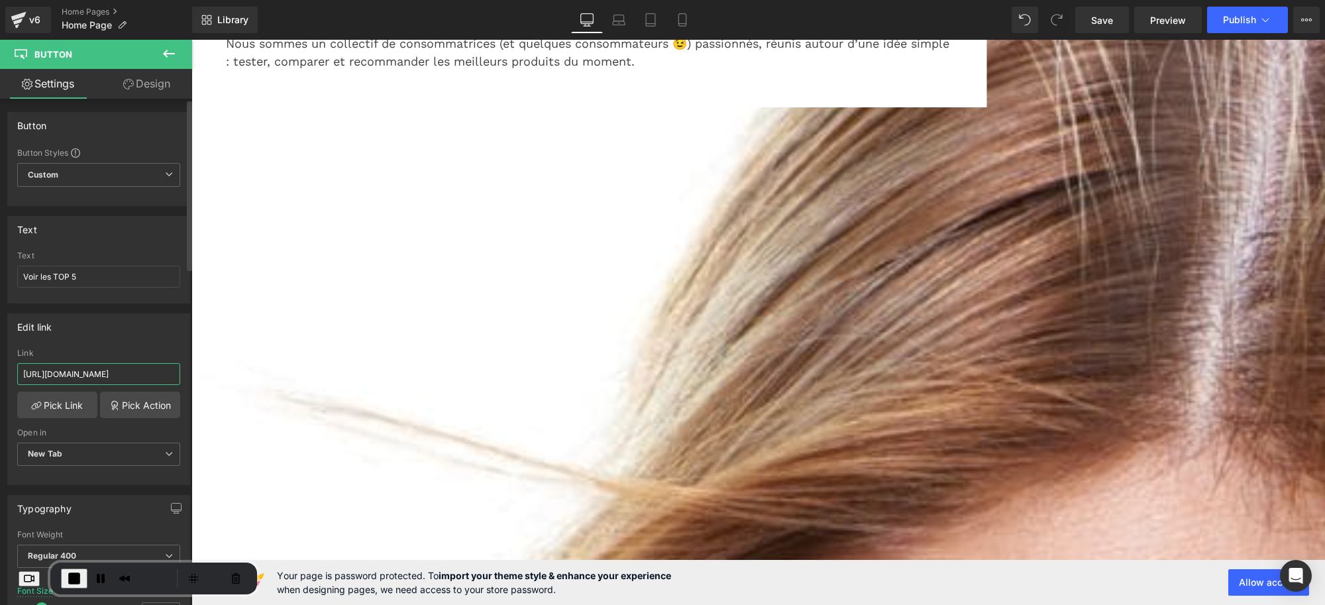
click at [108, 374] on input "[URL][DOMAIN_NAME]" at bounding box center [98, 374] width 163 height 22
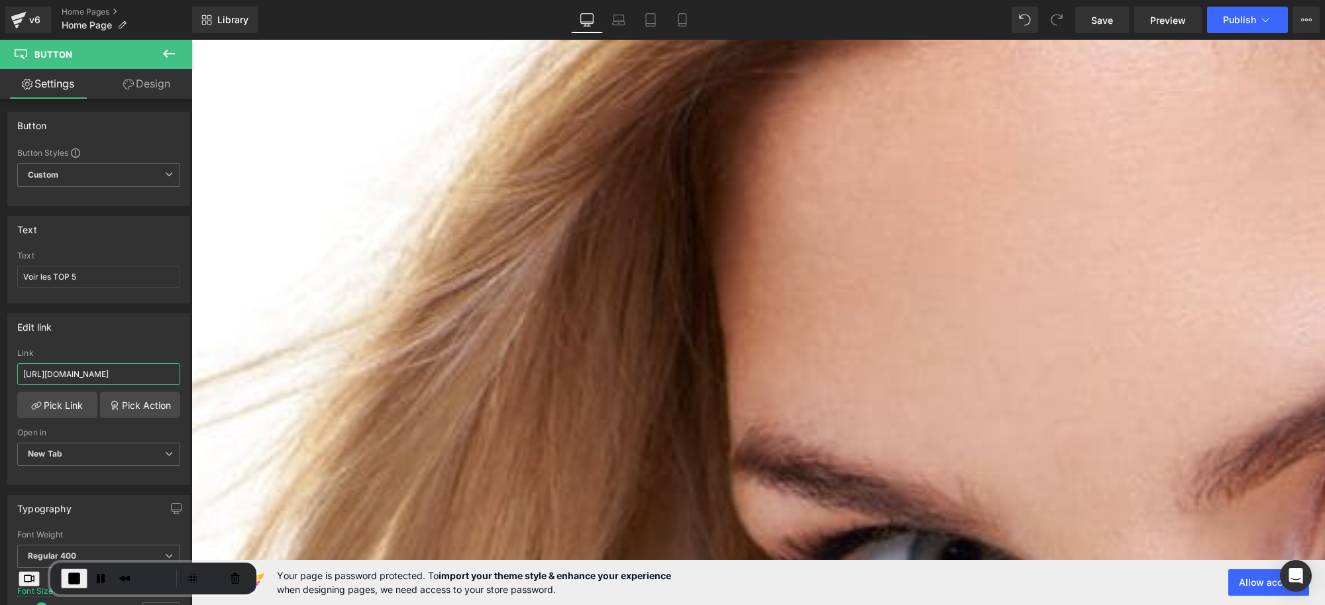
scroll to position [993, 0]
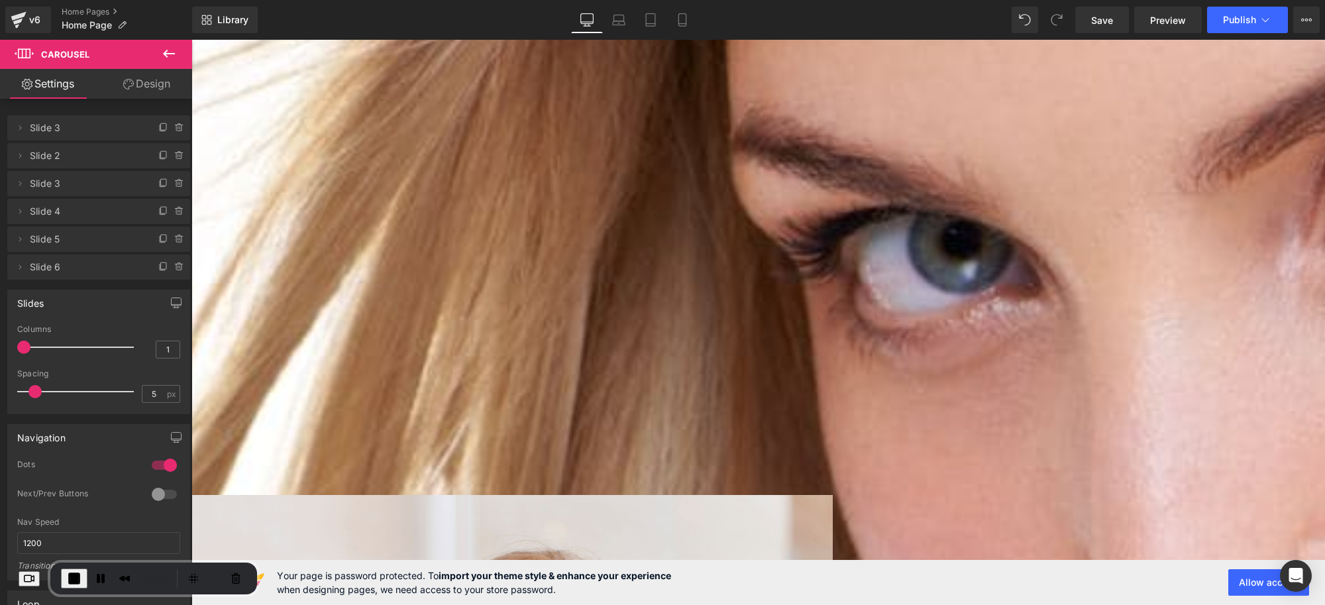
scroll to position [1253, 0]
click at [26, 19] on div "v6" at bounding box center [34, 19] width 17 height 17
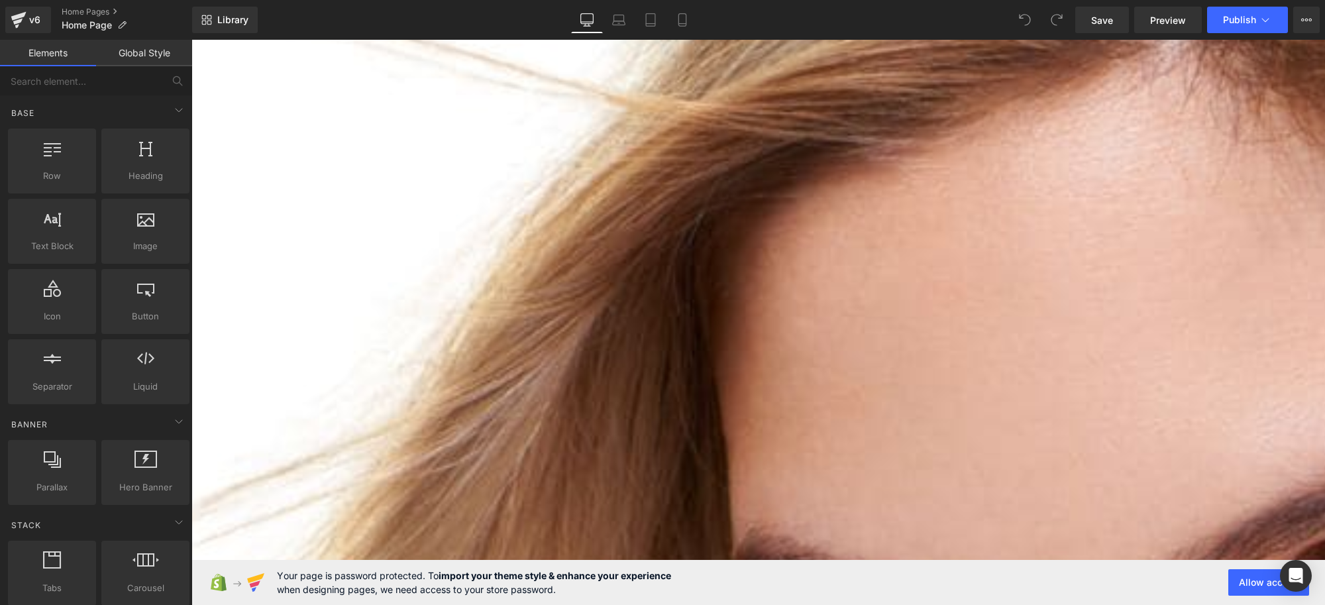
scroll to position [331, 0]
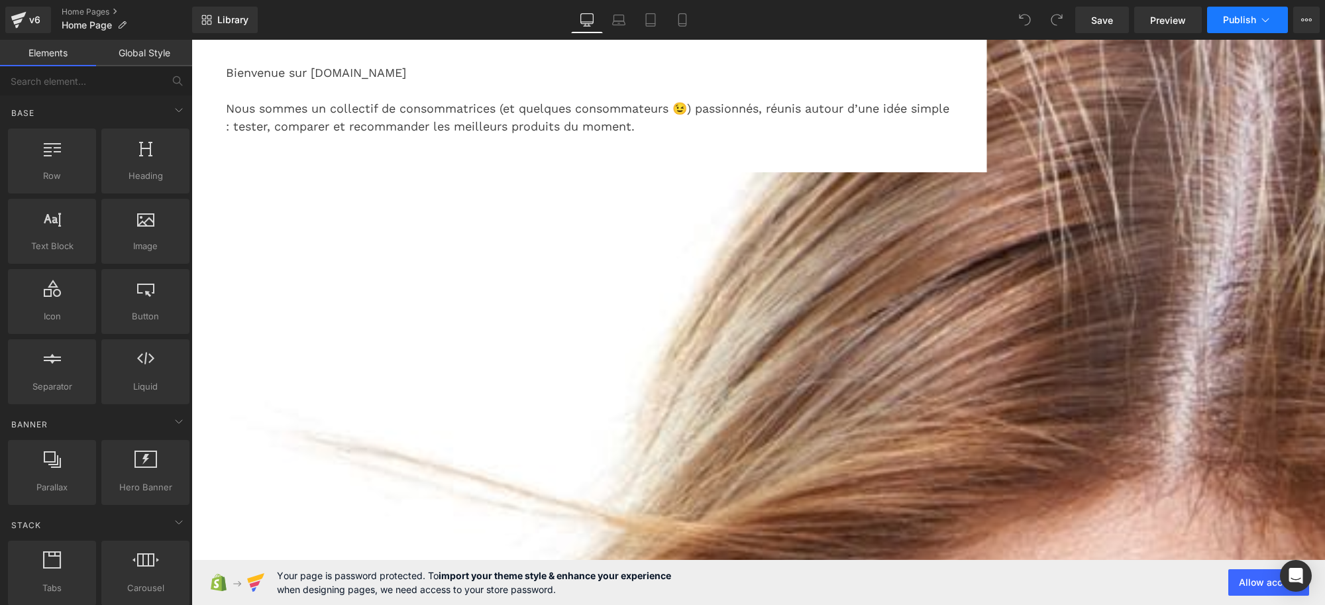
click at [1266, 27] on button "Publish" at bounding box center [1247, 20] width 81 height 26
click at [21, 19] on icon at bounding box center [17, 22] width 9 height 6
